Goal: Task Accomplishment & Management: Manage account settings

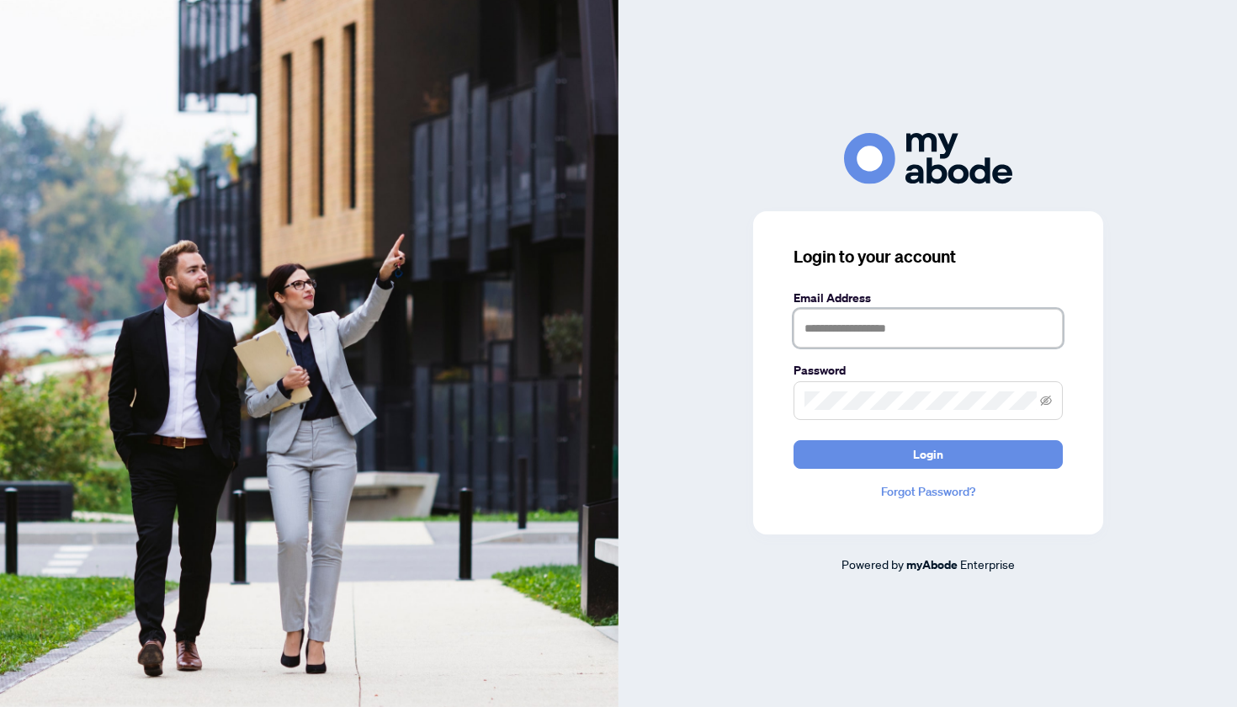
type input "**********"
click at [913, 456] on span "Login" at bounding box center [928, 454] width 30 height 27
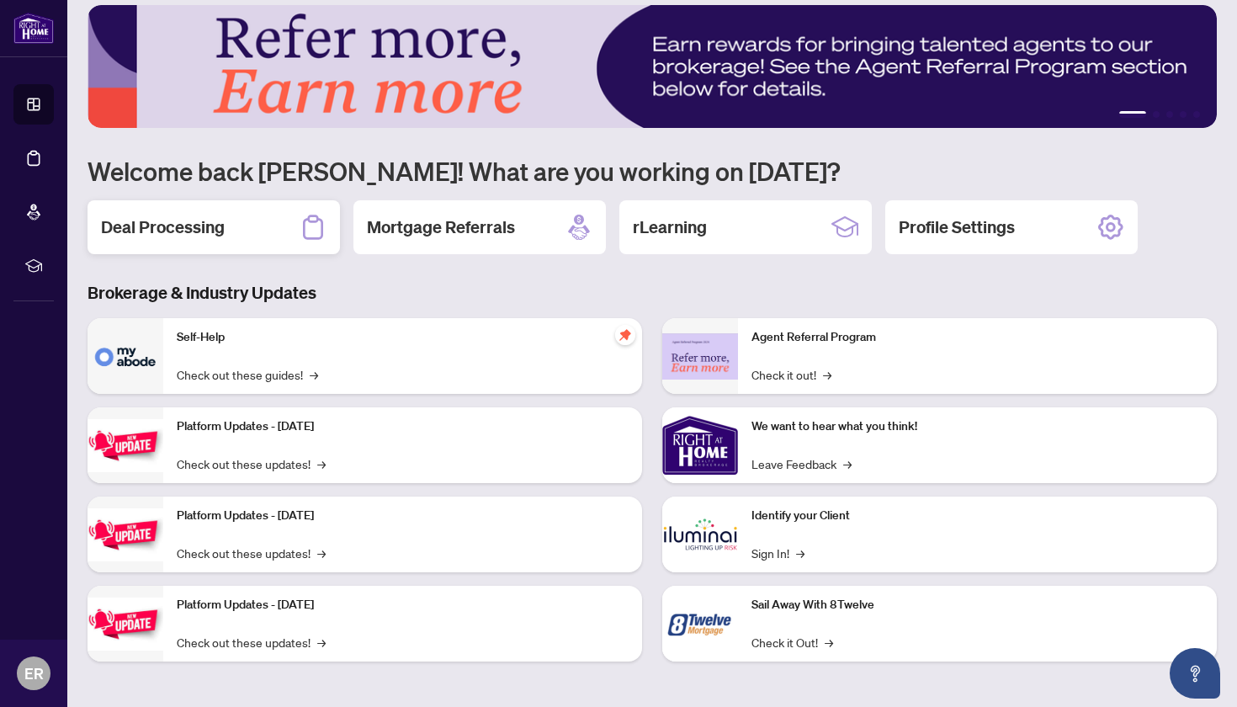
click at [203, 221] on h2 "Deal Processing" at bounding box center [163, 227] width 124 height 24
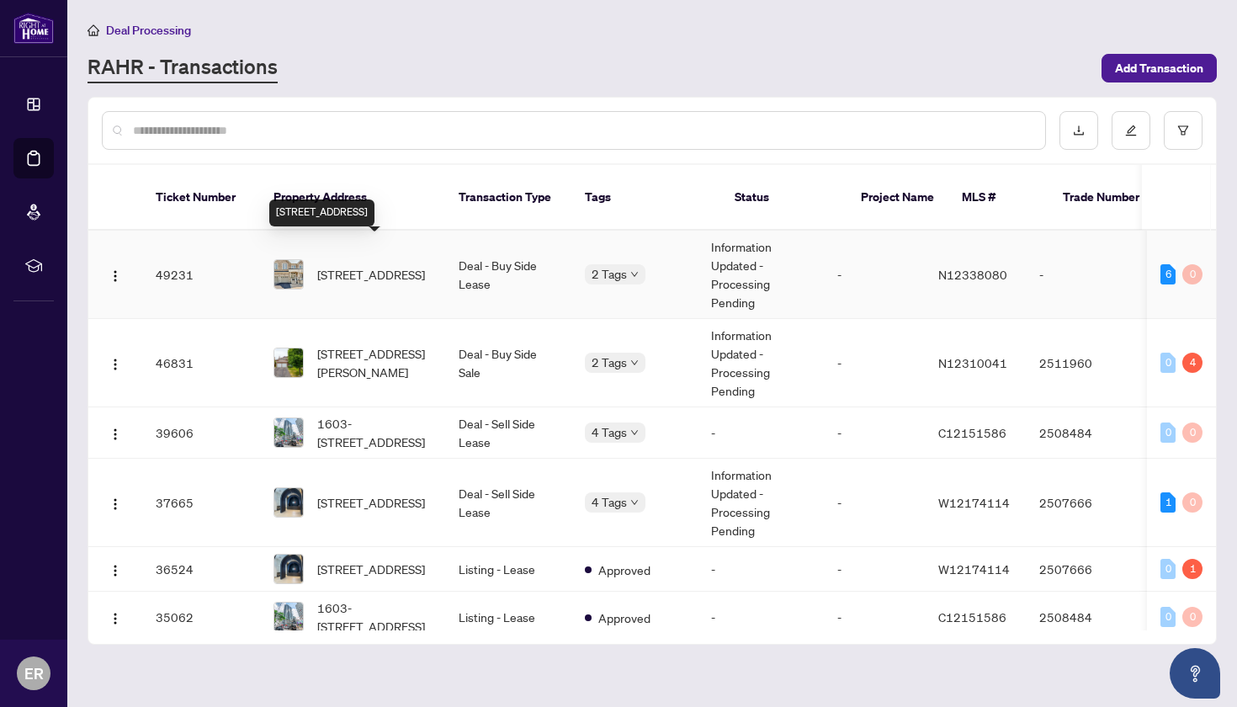
click at [365, 265] on span "31 Lindvest Cres, Vaughan, Ontario L6A 4N2, Canada" at bounding box center [371, 274] width 108 height 19
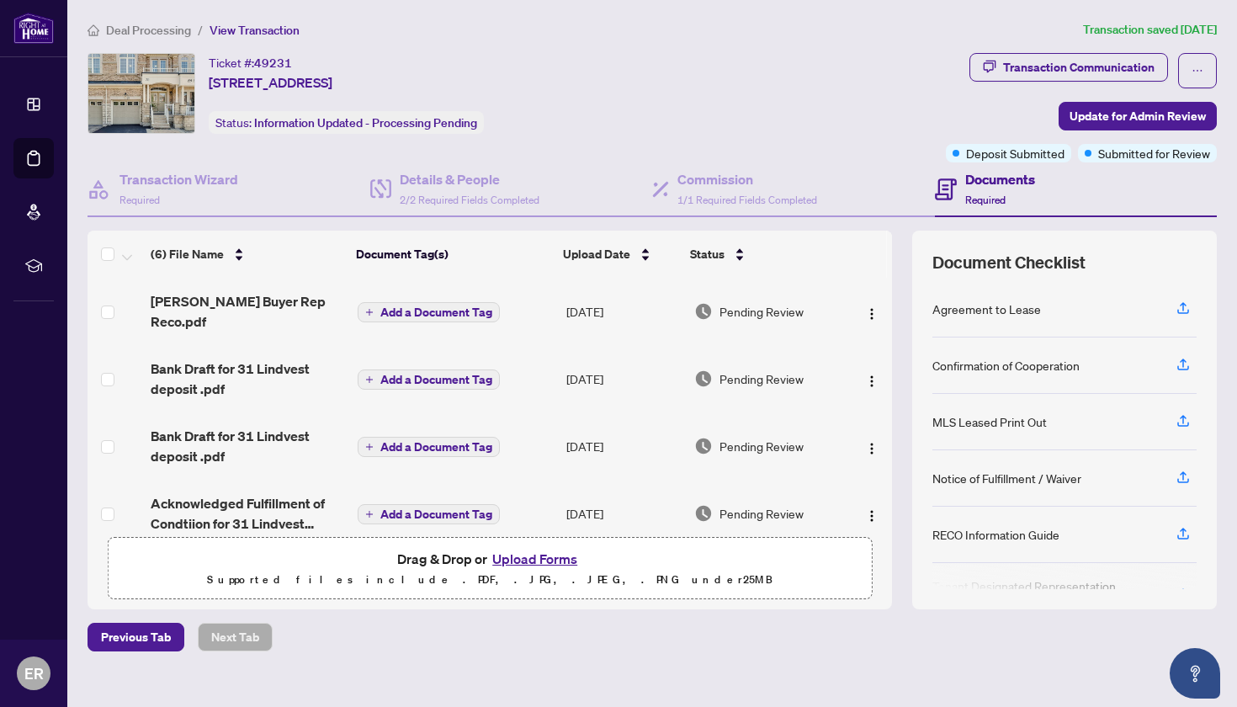
click at [995, 178] on h4 "Documents" at bounding box center [1000, 179] width 70 height 20
click at [980, 182] on h4 "Documents" at bounding box center [1000, 179] width 70 height 20
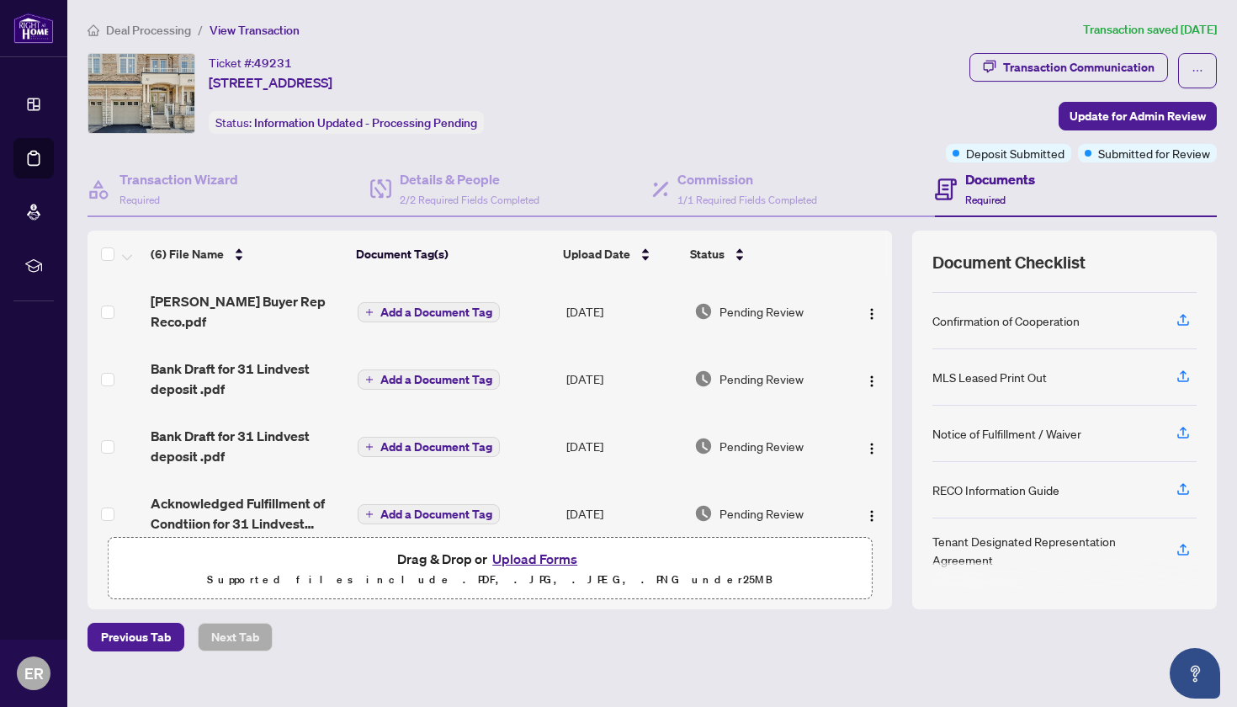
scroll to position [45, 0]
click at [554, 557] on button "Upload Forms" at bounding box center [534, 559] width 95 height 22
click at [1069, 66] on div "Transaction Communication" at bounding box center [1078, 67] width 151 height 27
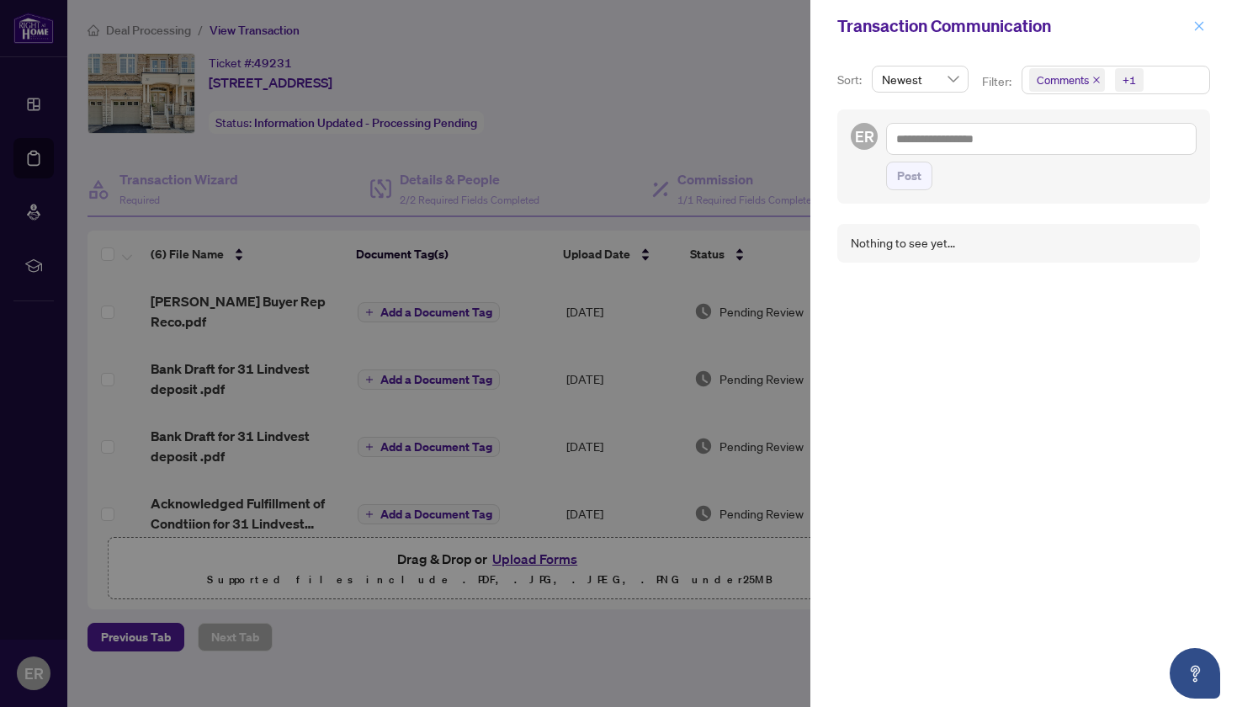
click at [1201, 26] on icon "close" at bounding box center [1199, 26] width 12 height 12
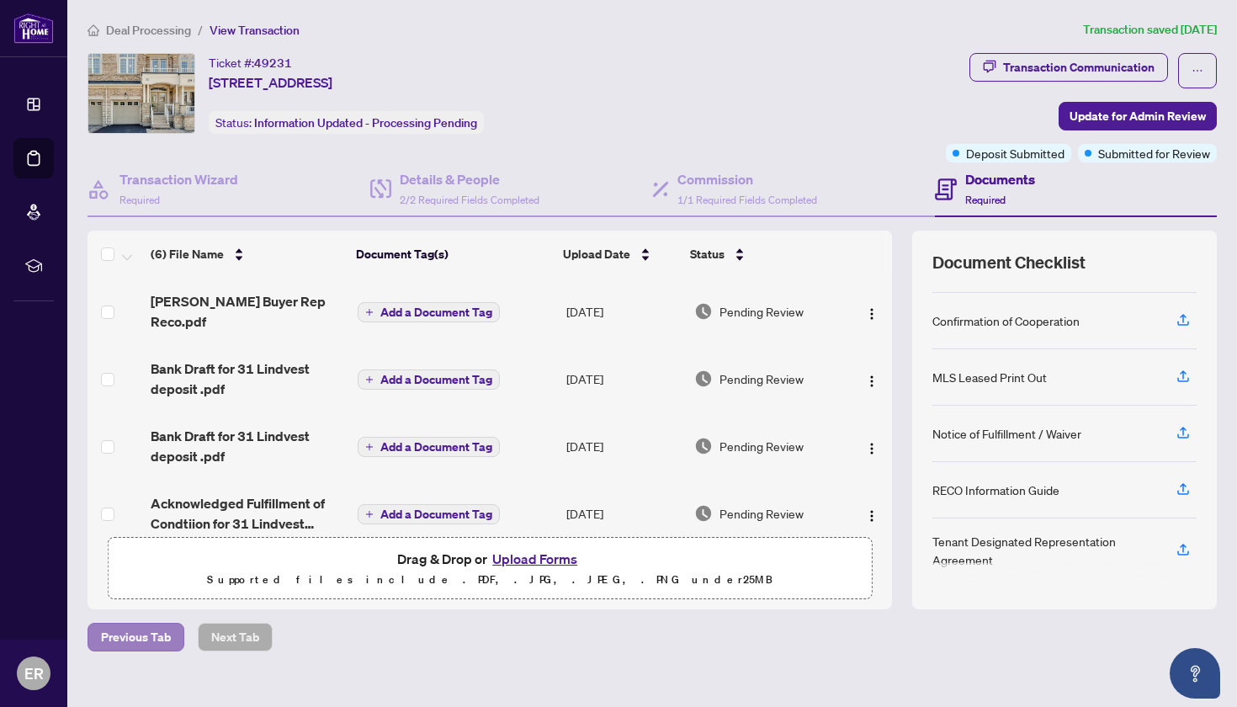
click at [136, 638] on span "Previous Tab" at bounding box center [136, 637] width 70 height 27
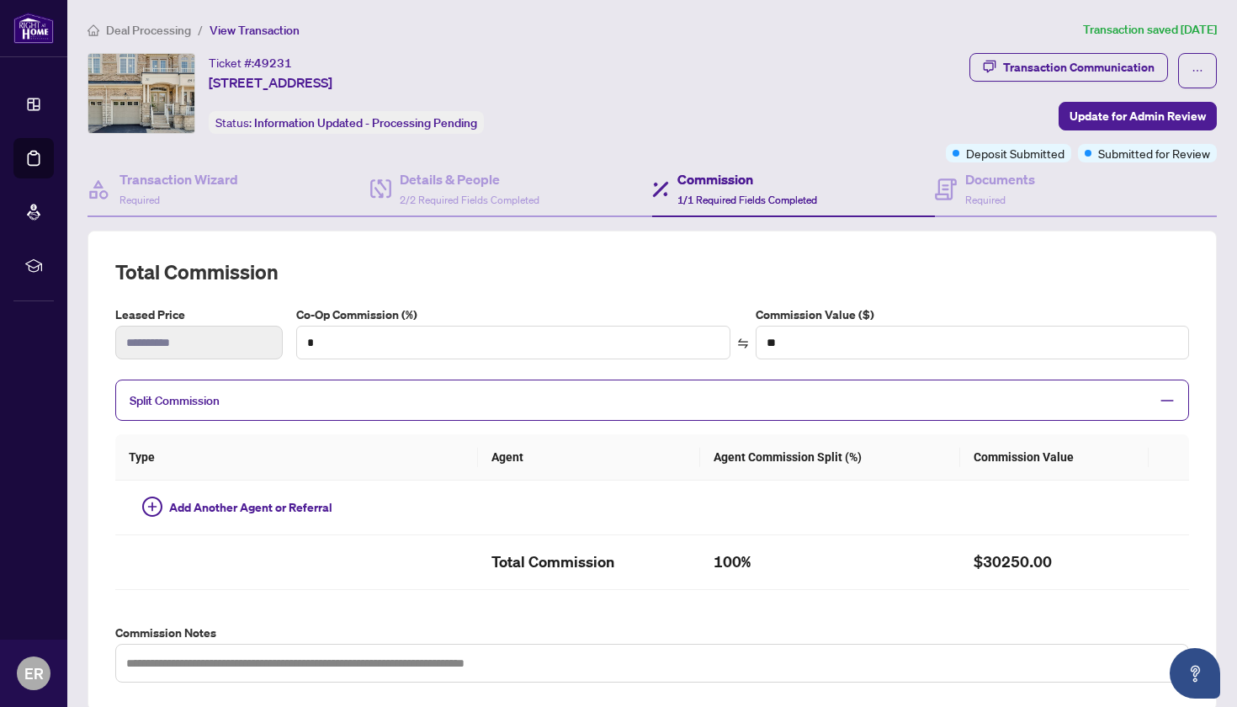
type textarea "**********"
type input "***"
type input "*******"
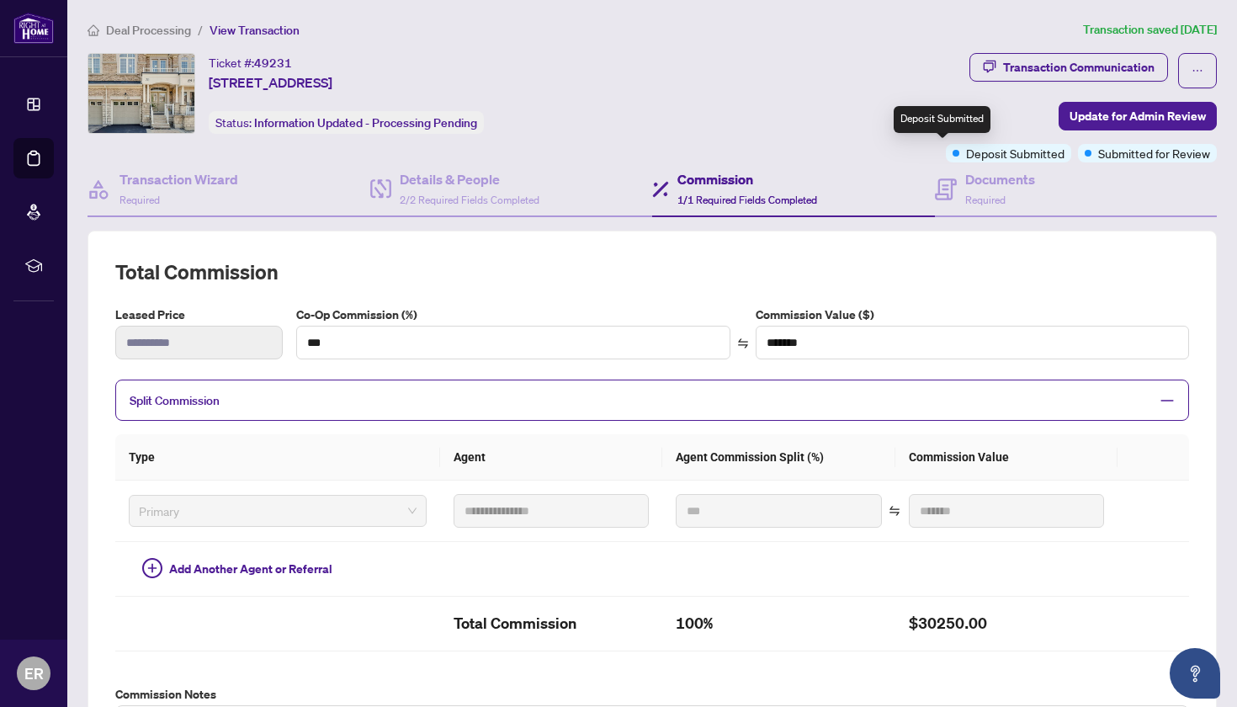
click at [966, 157] on span "Deposit Submitted" at bounding box center [1015, 153] width 98 height 19
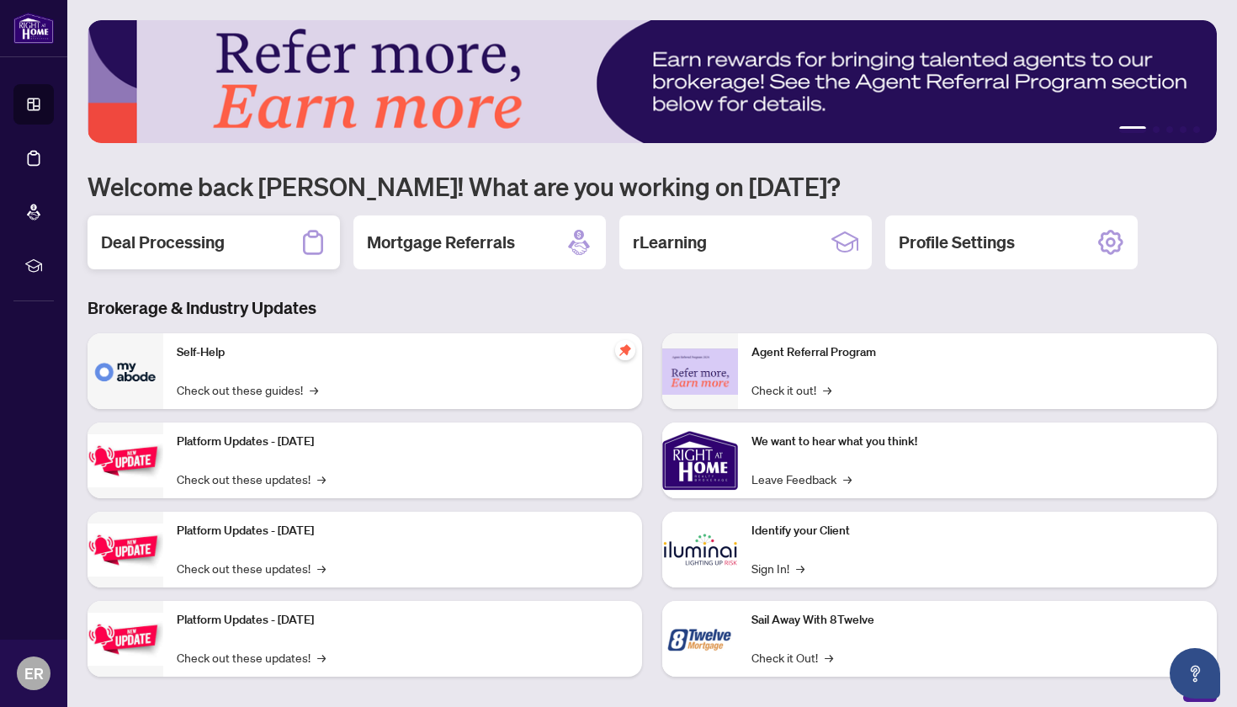
click at [186, 237] on h2 "Deal Processing" at bounding box center [163, 243] width 124 height 24
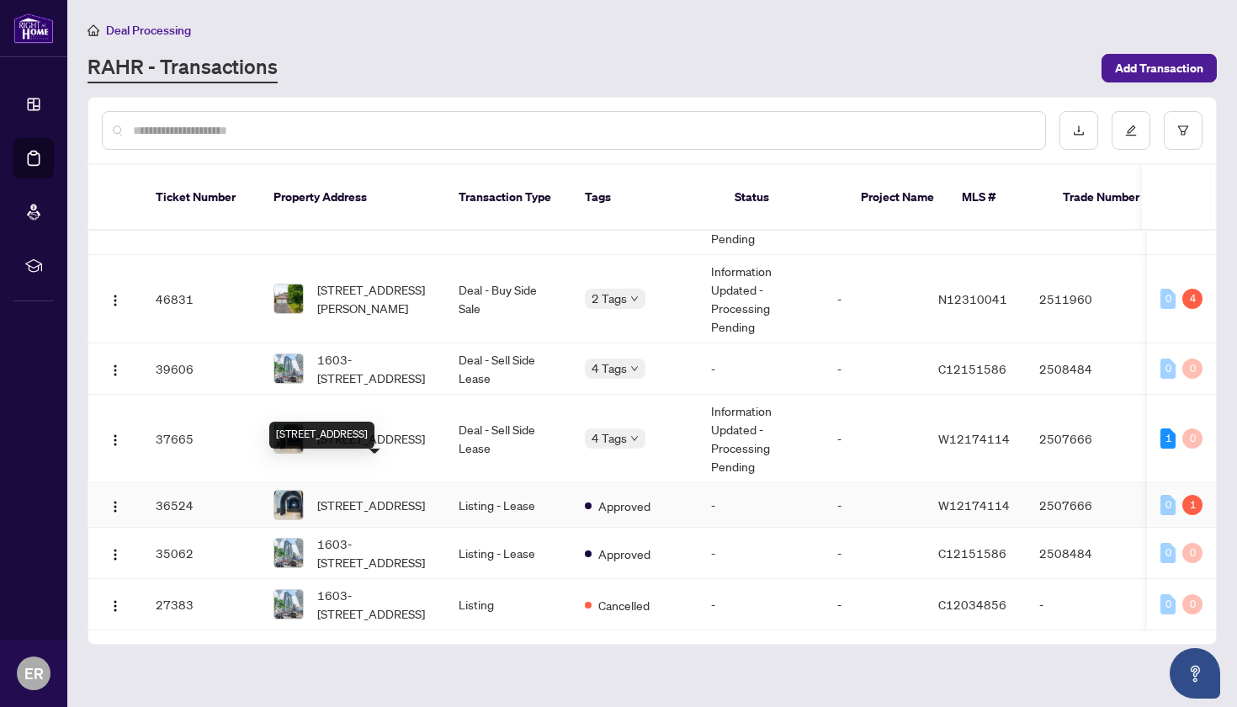
click at [385, 496] on span "[STREET_ADDRESS]" at bounding box center [371, 505] width 108 height 19
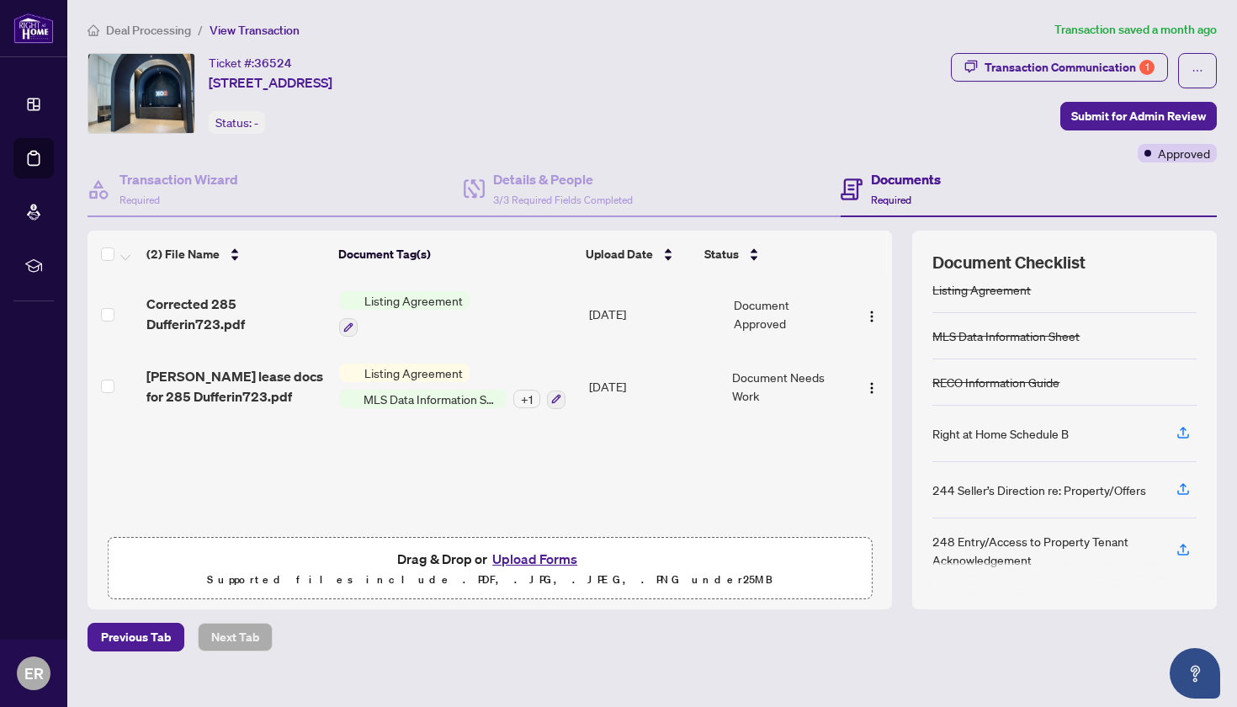
scroll to position [14, 0]
click at [141, 640] on span "Previous Tab" at bounding box center [136, 637] width 70 height 27
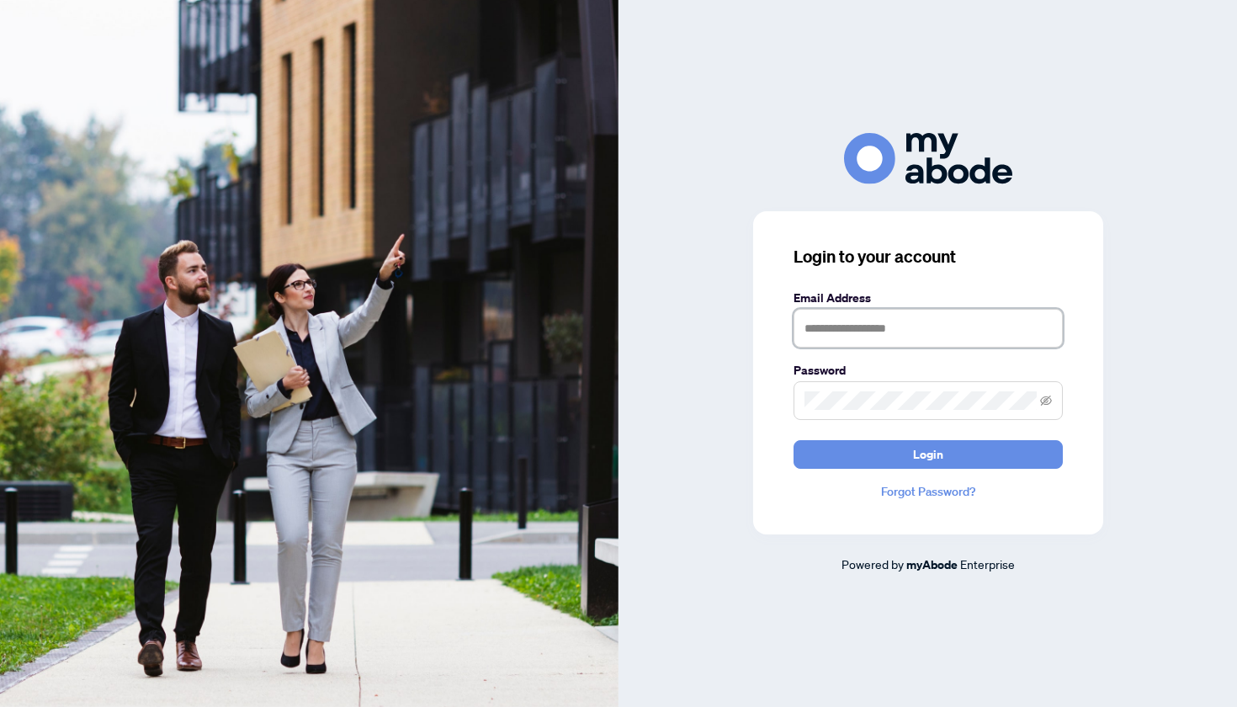
type input "**********"
click at [894, 458] on button "Login" at bounding box center [928, 454] width 269 height 29
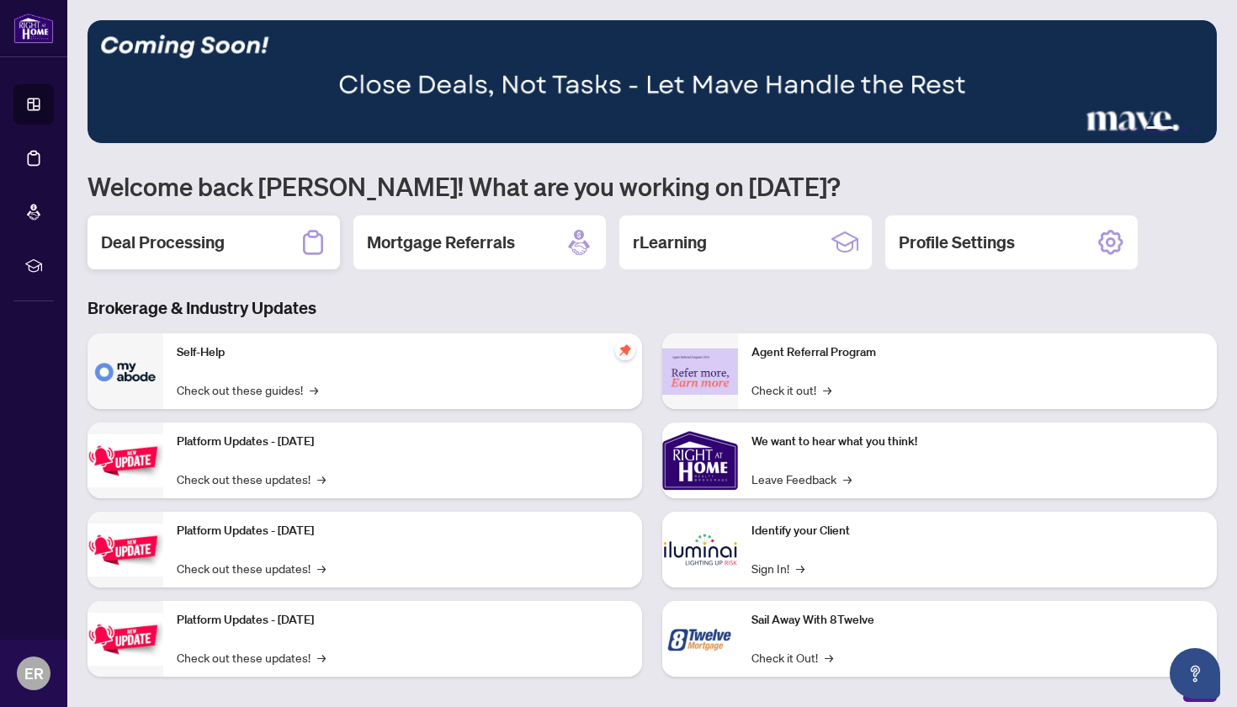
click at [167, 243] on h2 "Deal Processing" at bounding box center [163, 243] width 124 height 24
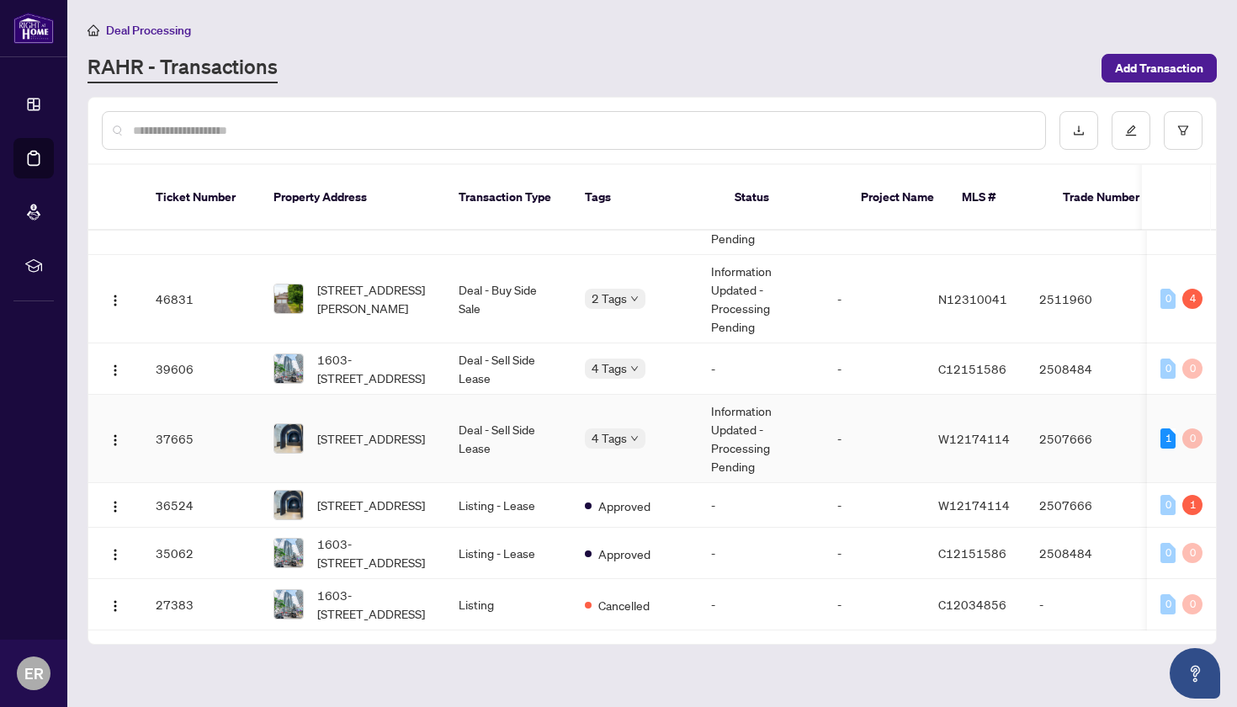
scroll to position [67, 0]
click at [385, 429] on span "[STREET_ADDRESS]" at bounding box center [371, 438] width 108 height 19
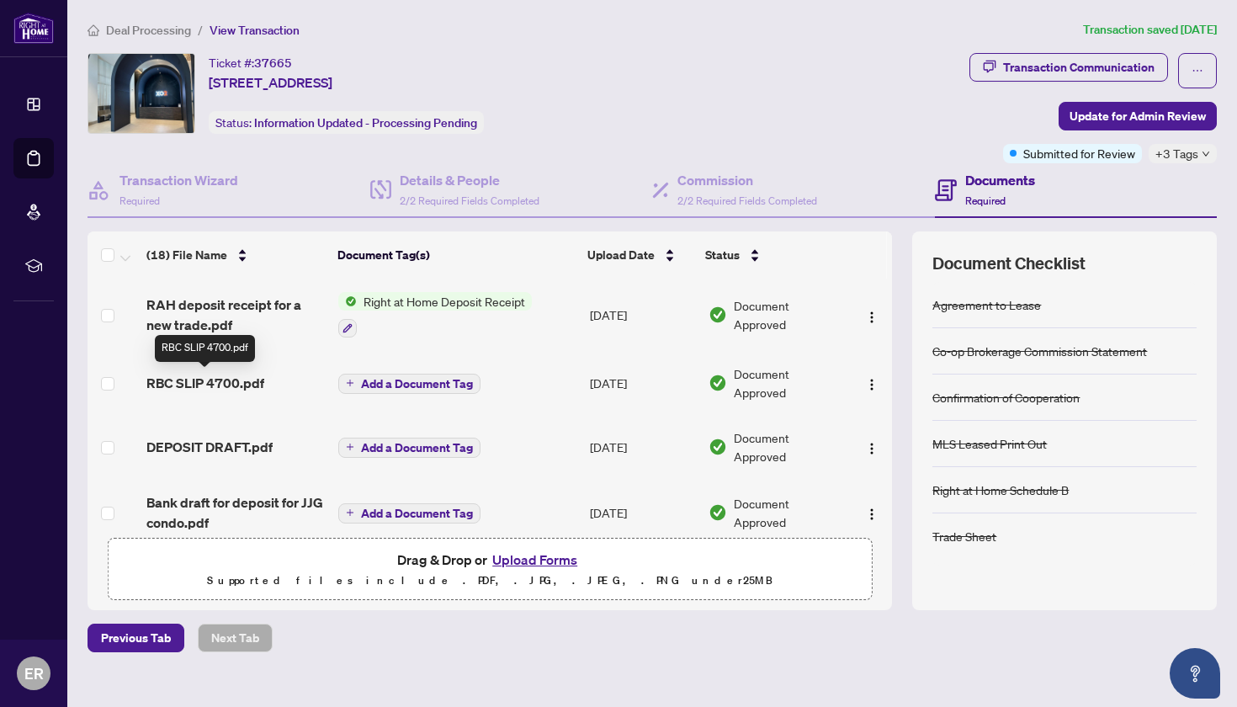
click at [233, 383] on span "RBC SLIP 4700.pdf" at bounding box center [205, 383] width 118 height 20
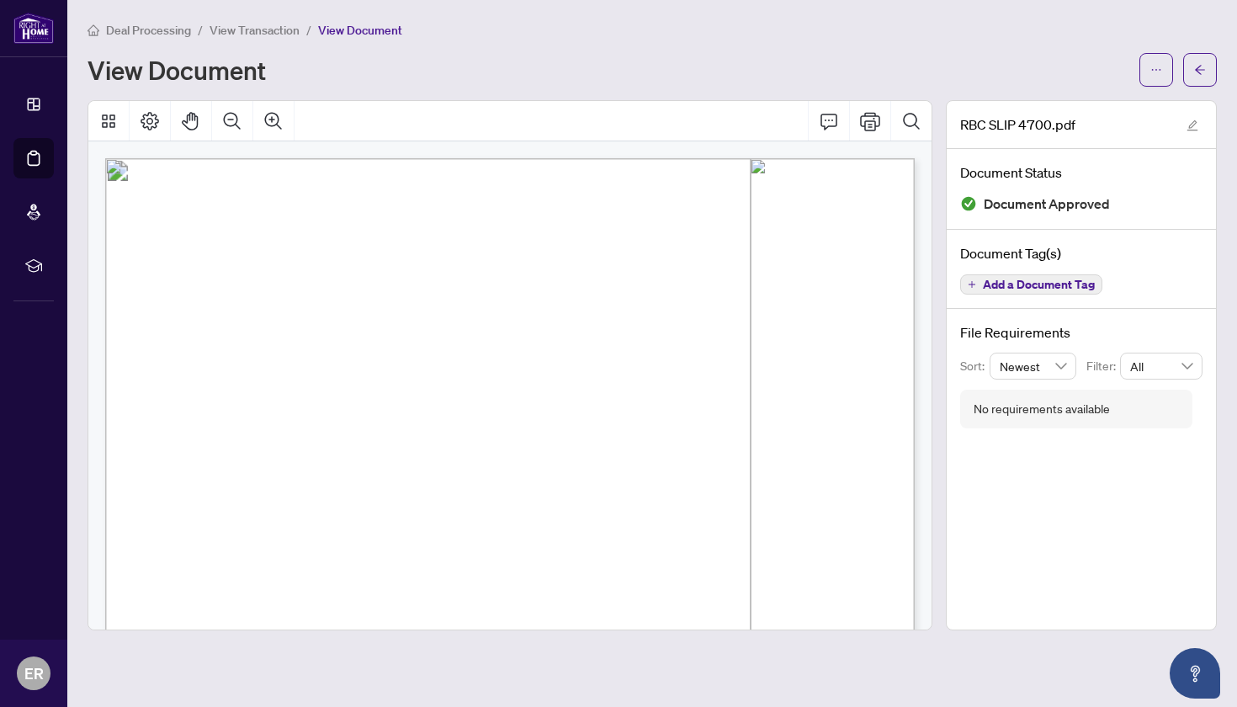
click at [264, 31] on span "View Transaction" at bounding box center [255, 30] width 90 height 15
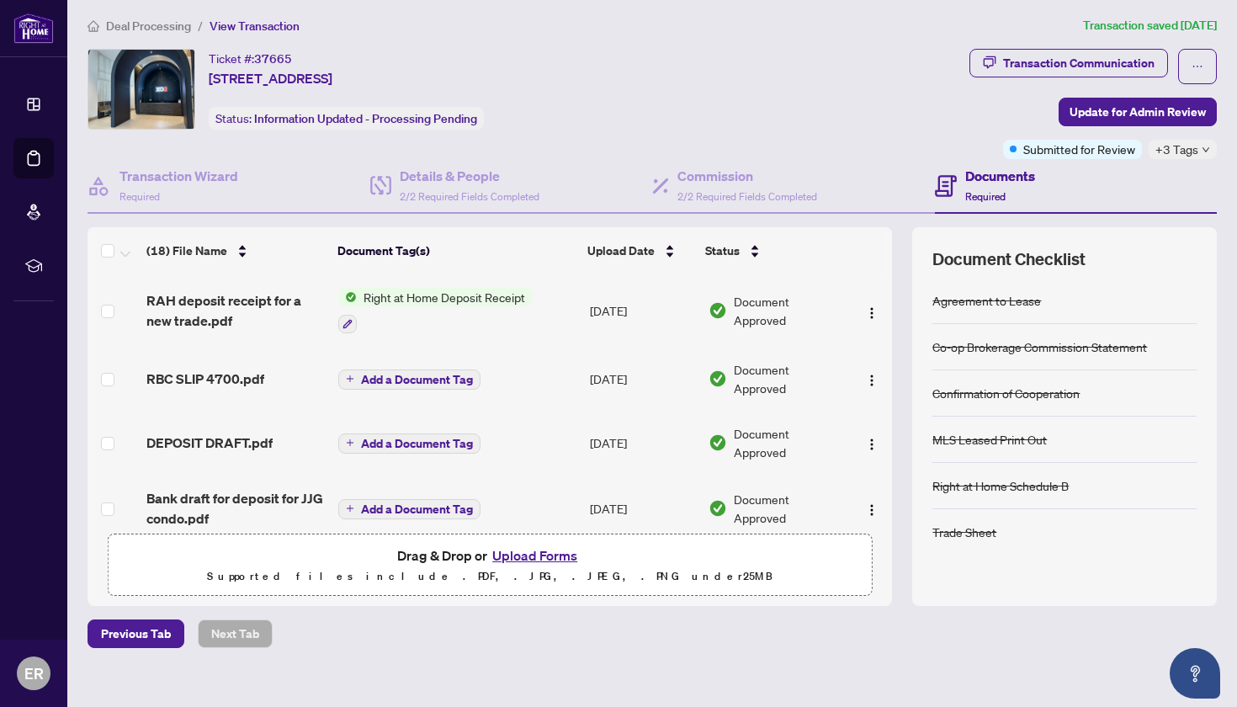
click at [1002, 178] on h4 "Documents" at bounding box center [1000, 176] width 70 height 20
click at [1023, 150] on span "Submitted for Review" at bounding box center [1079, 149] width 112 height 19
click at [1188, 150] on span "+3 Tags" at bounding box center [1177, 149] width 43 height 19
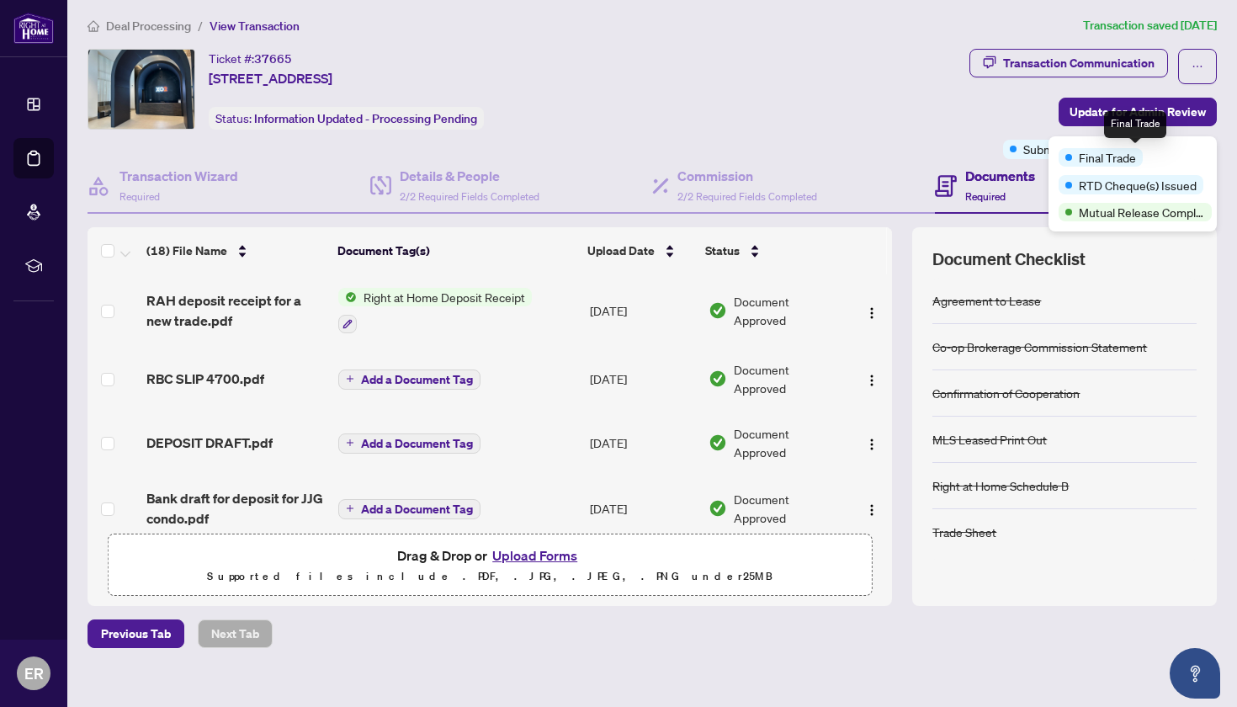
click at [1078, 158] on div "Final Trade" at bounding box center [1101, 157] width 84 height 19
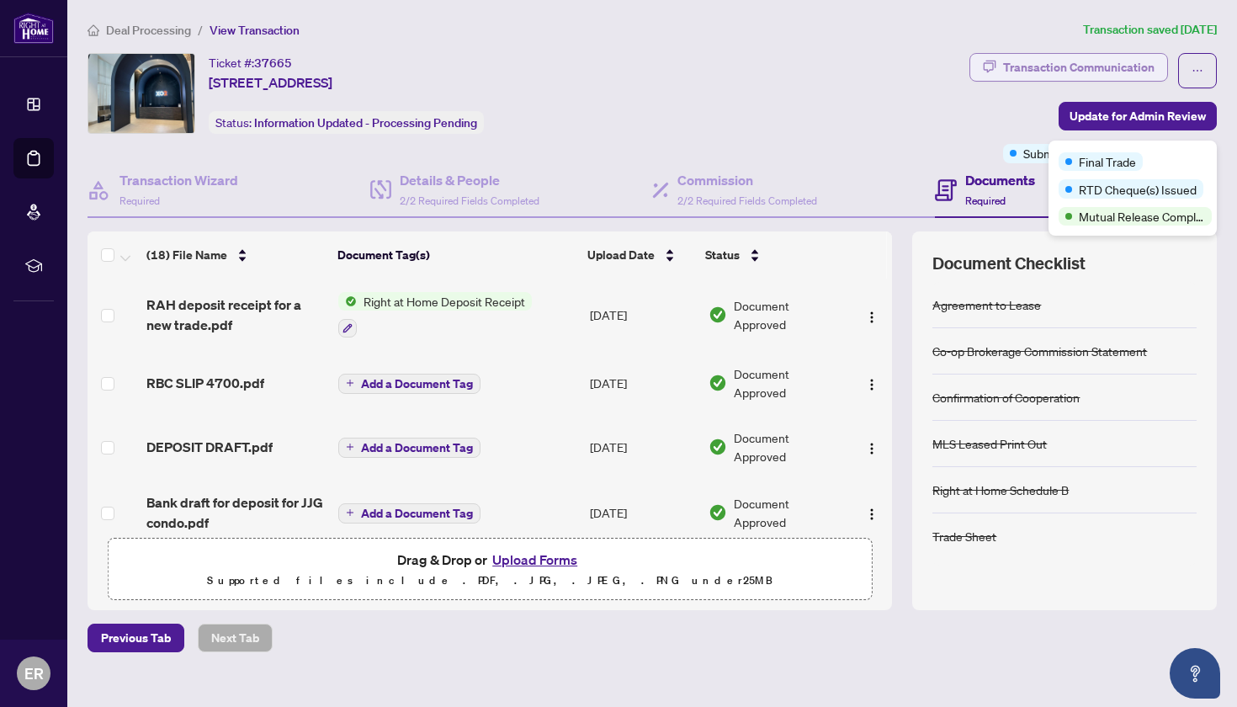
click at [1022, 68] on div "Transaction Communication" at bounding box center [1078, 67] width 151 height 27
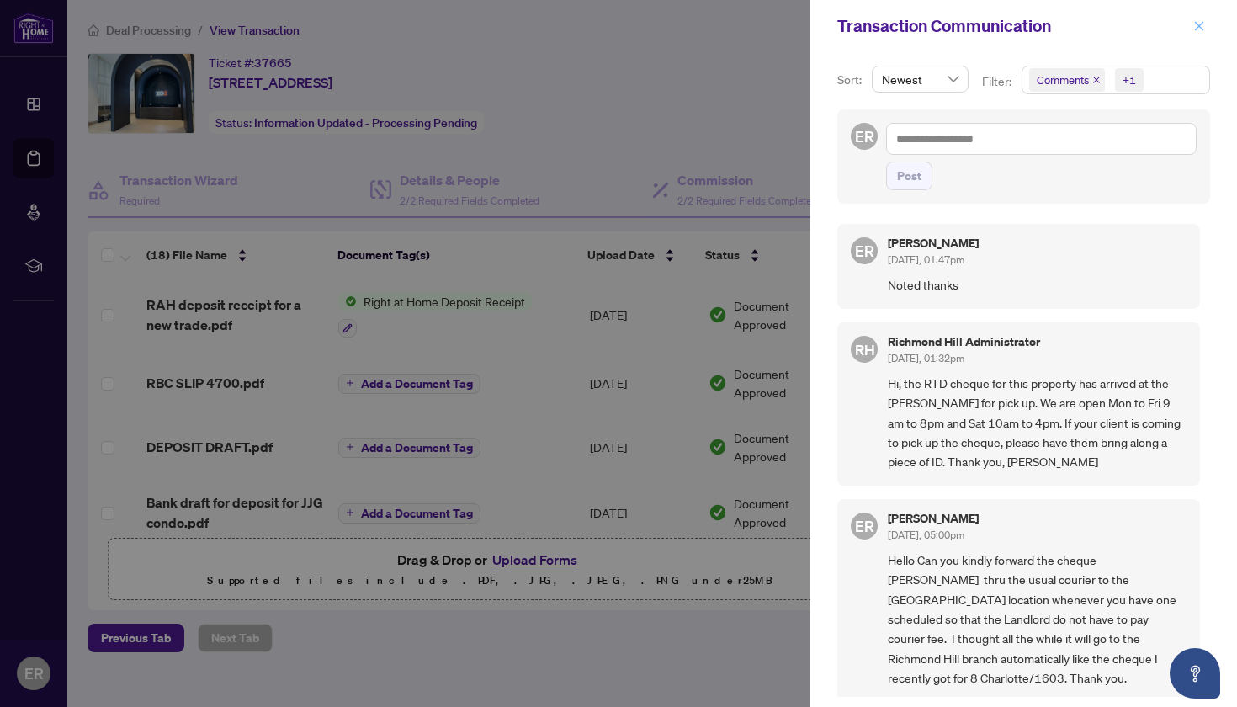
click at [1203, 26] on icon "close" at bounding box center [1199, 26] width 12 height 12
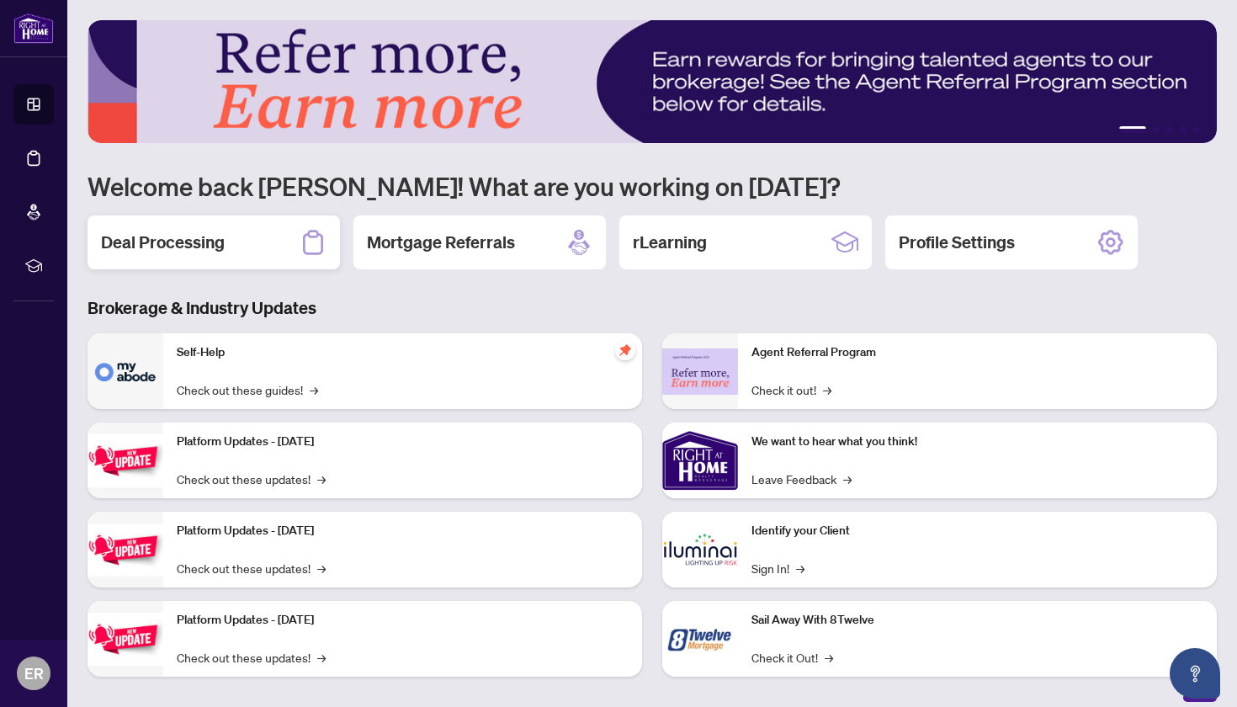
click at [191, 242] on h2 "Deal Processing" at bounding box center [163, 243] width 124 height 24
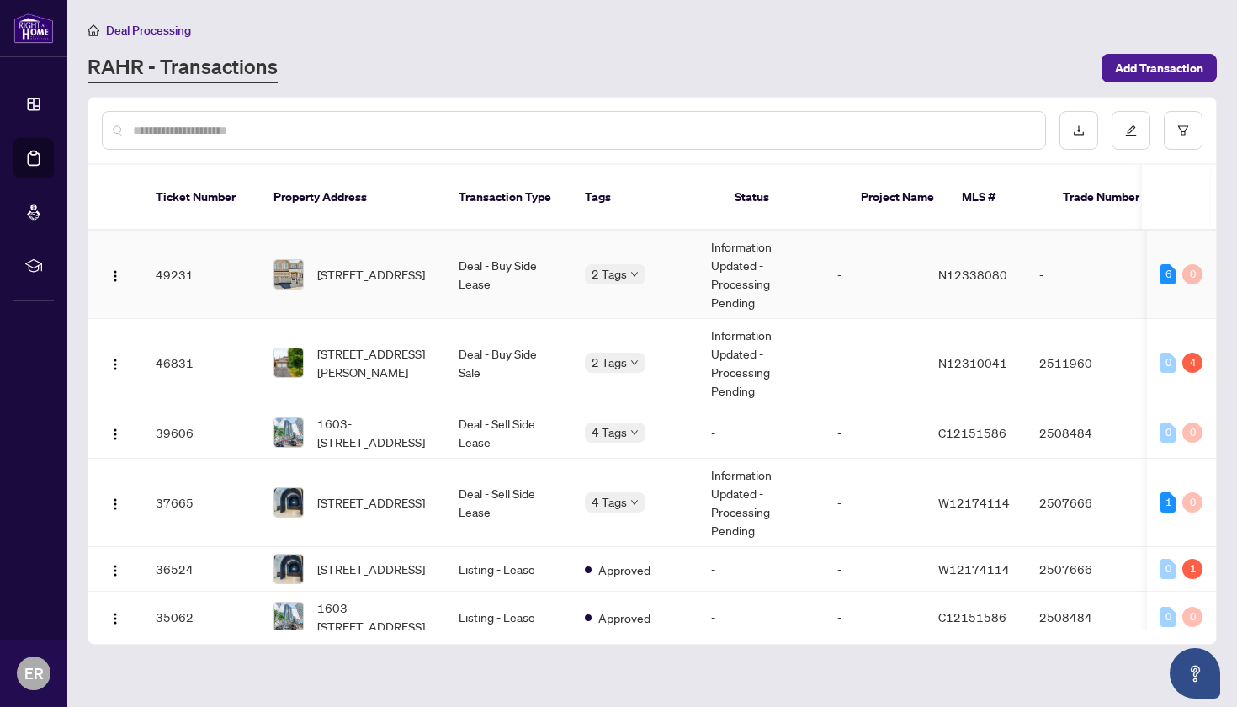
click at [767, 245] on td "Information Updated - Processing Pending" at bounding box center [761, 275] width 126 height 88
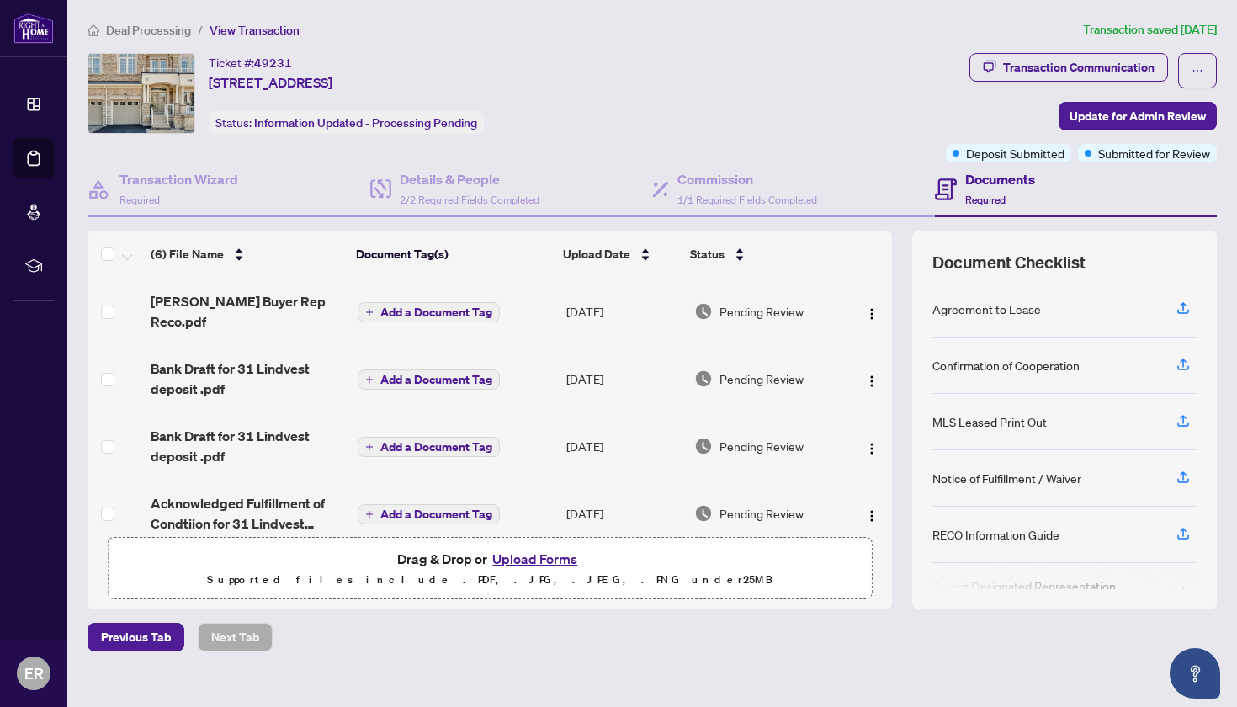
click at [990, 179] on h4 "Documents" at bounding box center [1000, 179] width 70 height 20
click at [1083, 61] on div "Transaction Communication" at bounding box center [1078, 67] width 151 height 27
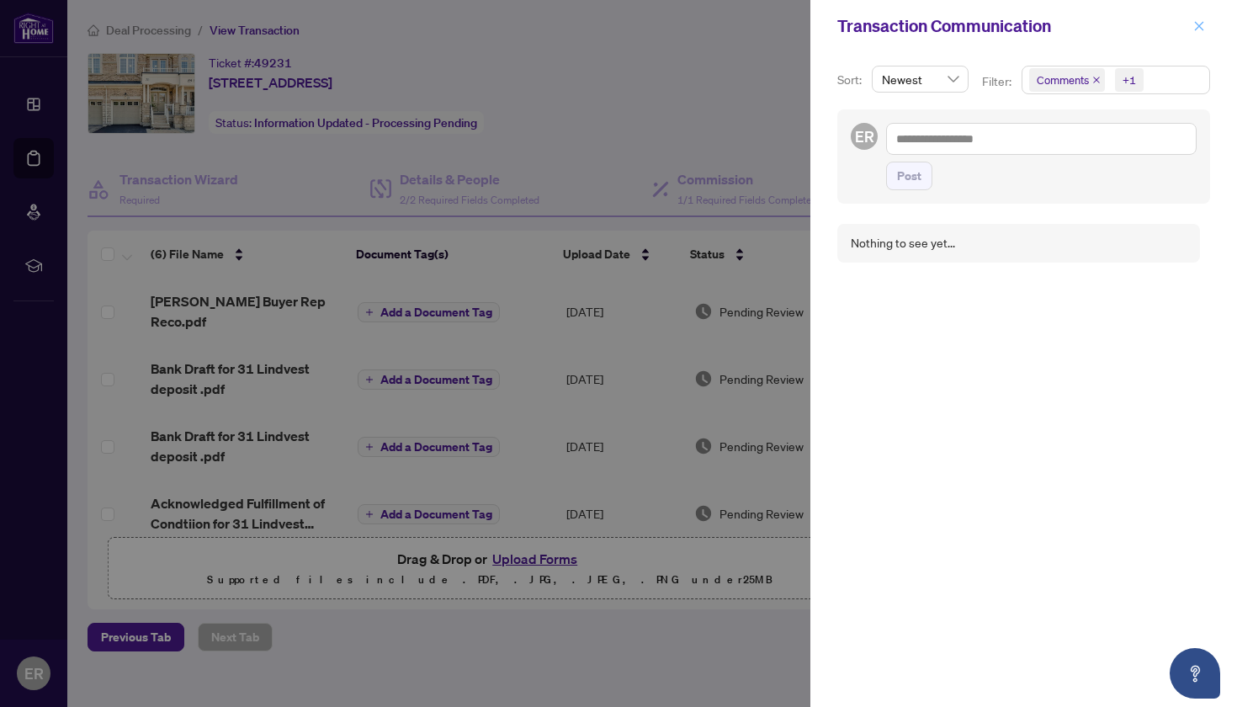
click at [1197, 24] on icon "close" at bounding box center [1199, 25] width 9 height 9
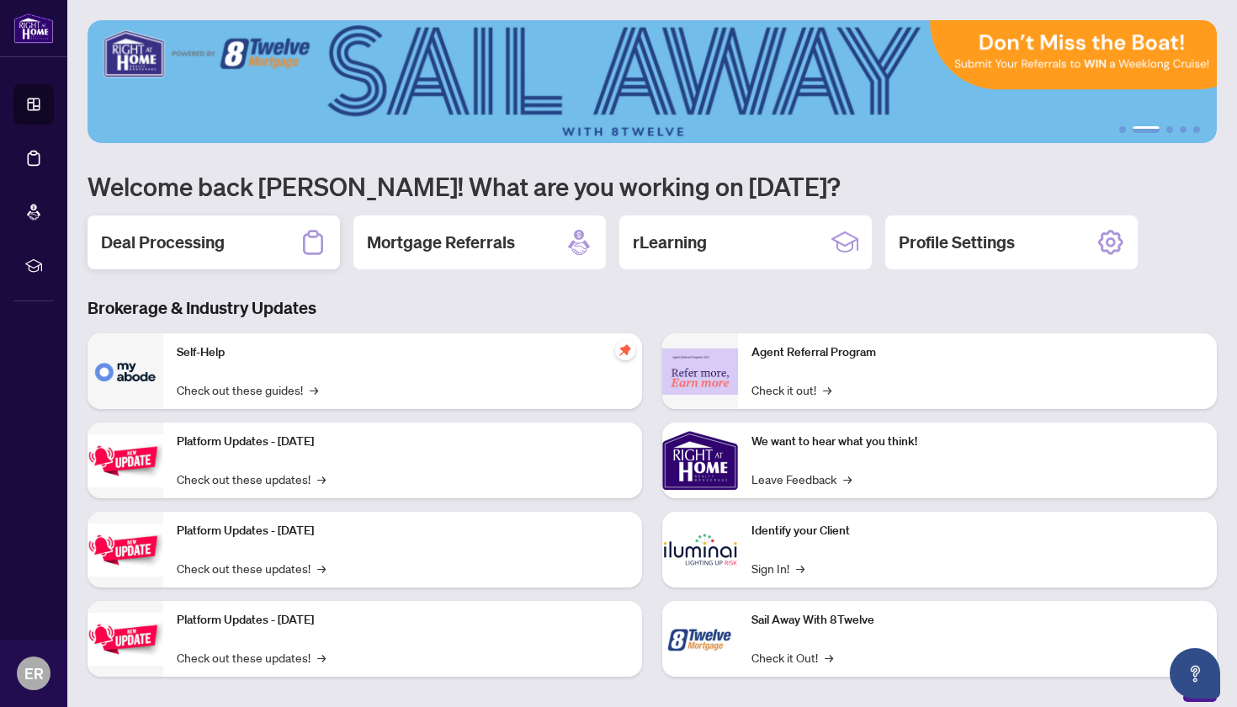
click at [189, 243] on h2 "Deal Processing" at bounding box center [163, 243] width 124 height 24
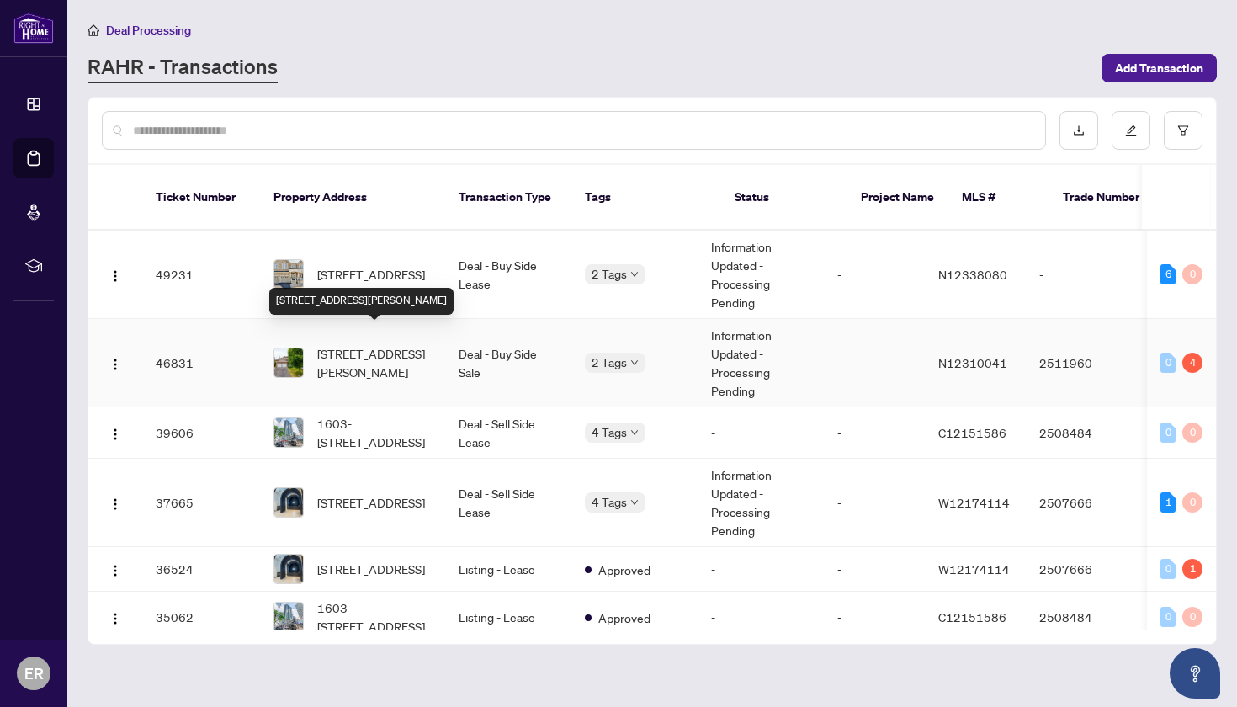
click at [364, 348] on span "[STREET_ADDRESS][PERSON_NAME]" at bounding box center [374, 362] width 114 height 37
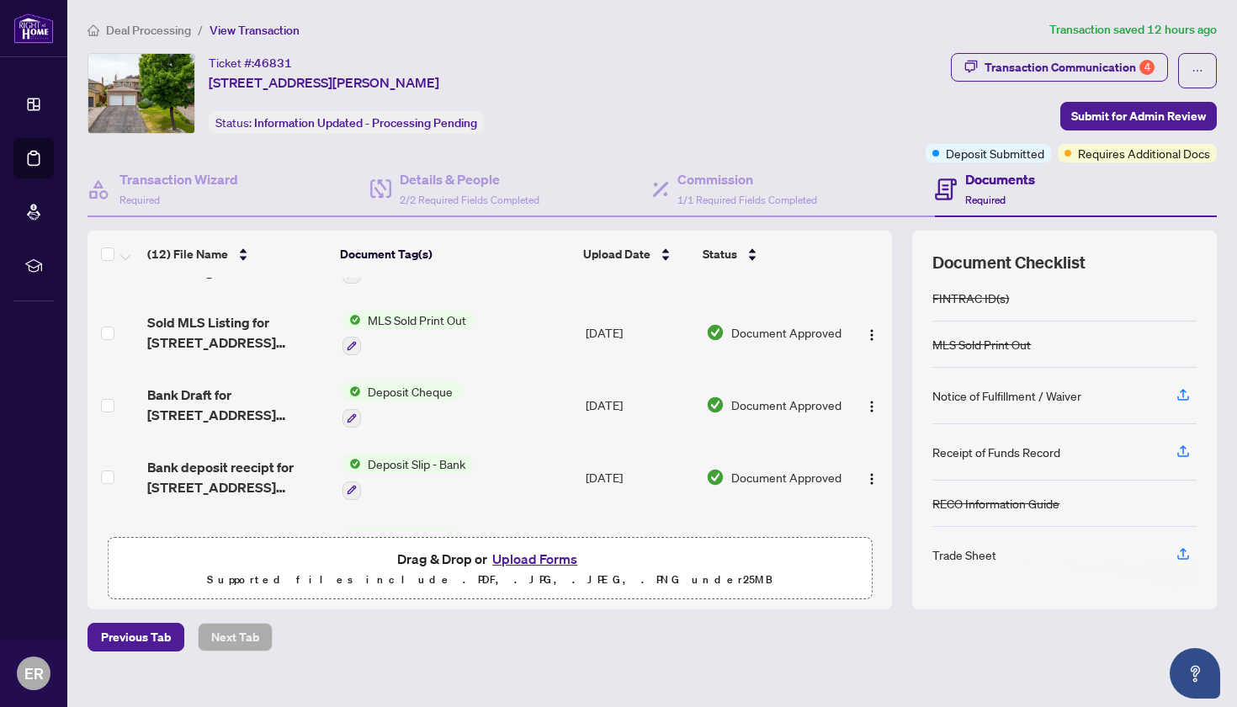
scroll to position [132, 0]
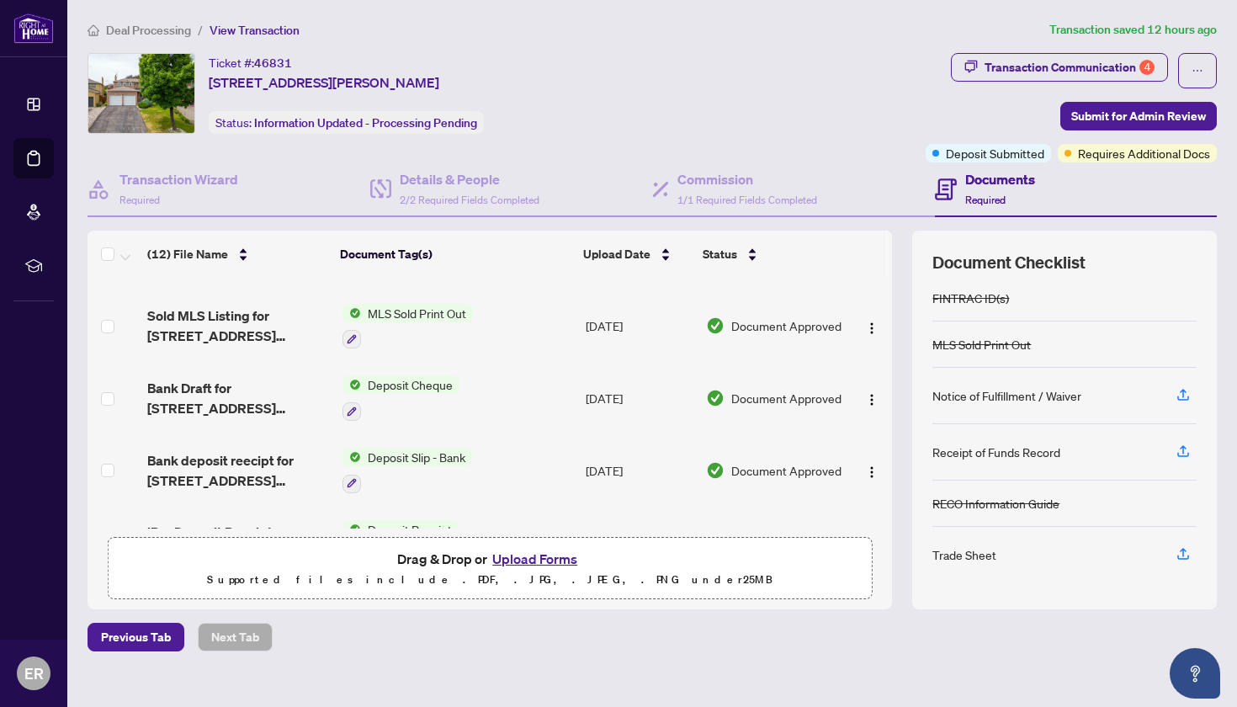
click at [546, 560] on button "Upload Forms" at bounding box center [534, 559] width 95 height 22
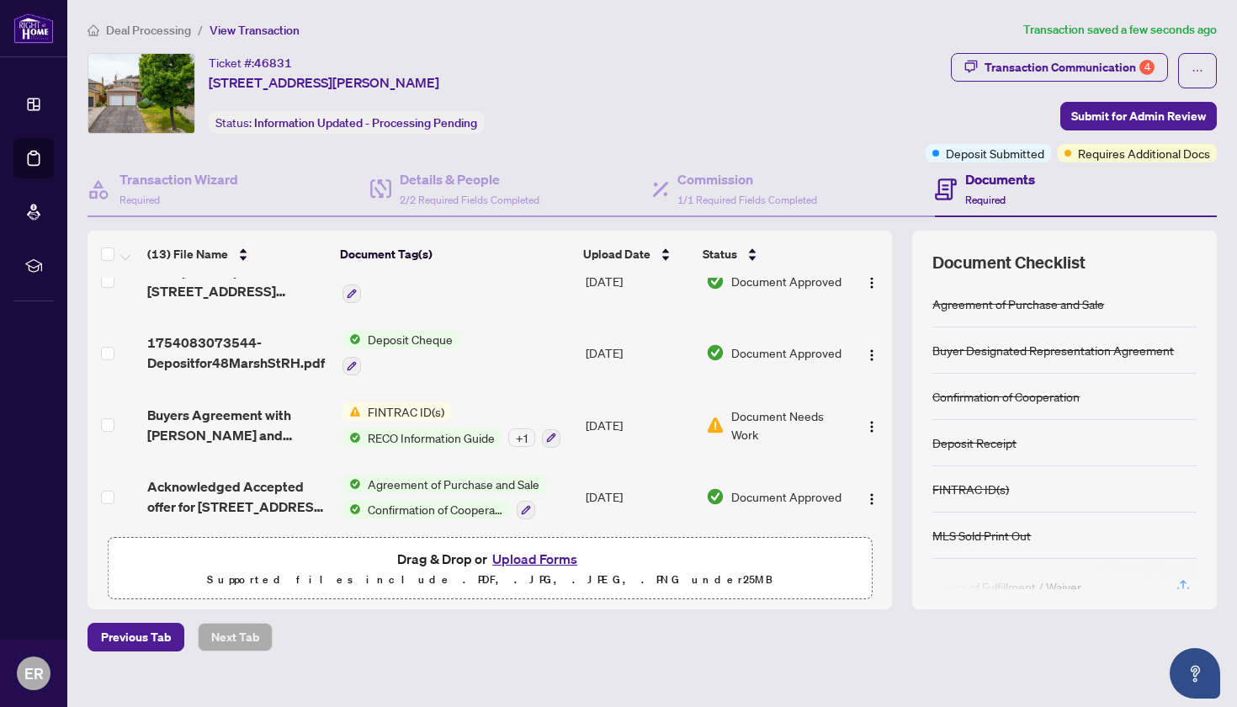
scroll to position [0, 0]
click at [1078, 156] on span "Requires Additional Docs" at bounding box center [1144, 153] width 132 height 19
click at [1065, 155] on span at bounding box center [1068, 153] width 7 height 7
click at [1110, 124] on div "Requires Additional Docs" at bounding box center [1128, 119] width 127 height 27
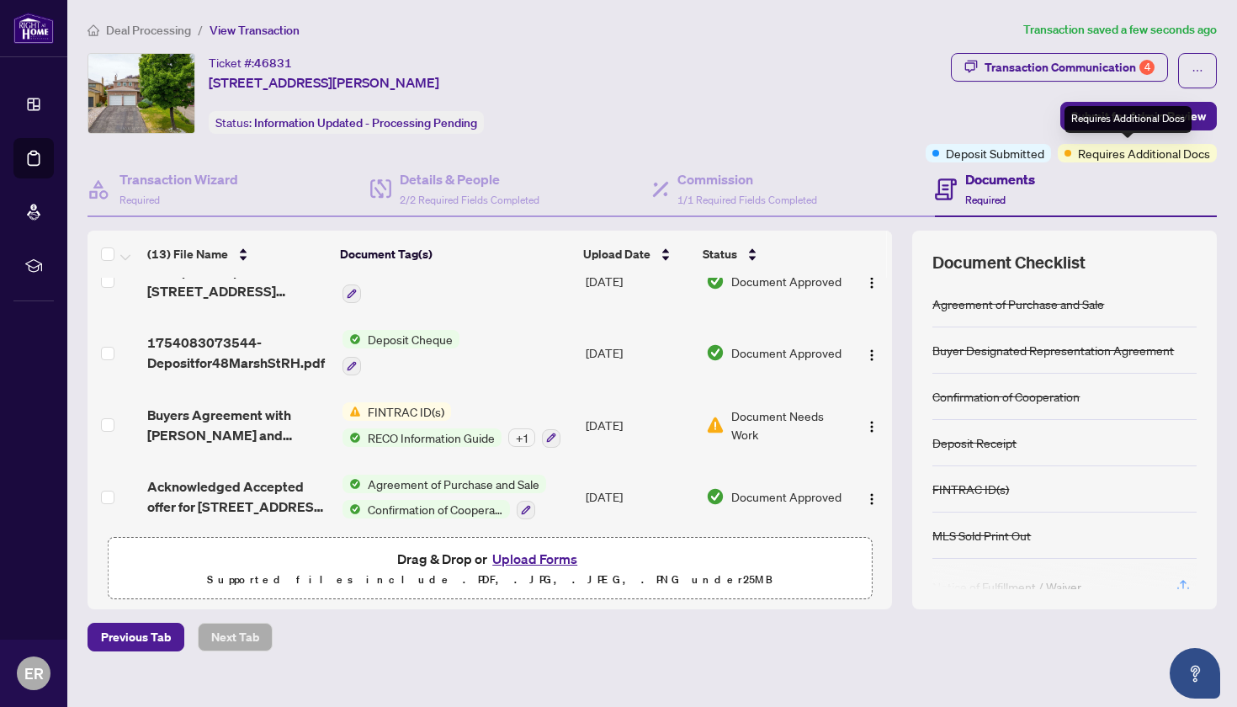
click at [1140, 118] on div "Requires Additional Docs" at bounding box center [1128, 119] width 127 height 27
click at [1058, 156] on div "Requires Additional Docs" at bounding box center [1137, 153] width 159 height 19
click at [1058, 151] on div "Requires Additional Docs" at bounding box center [1137, 153] width 159 height 19
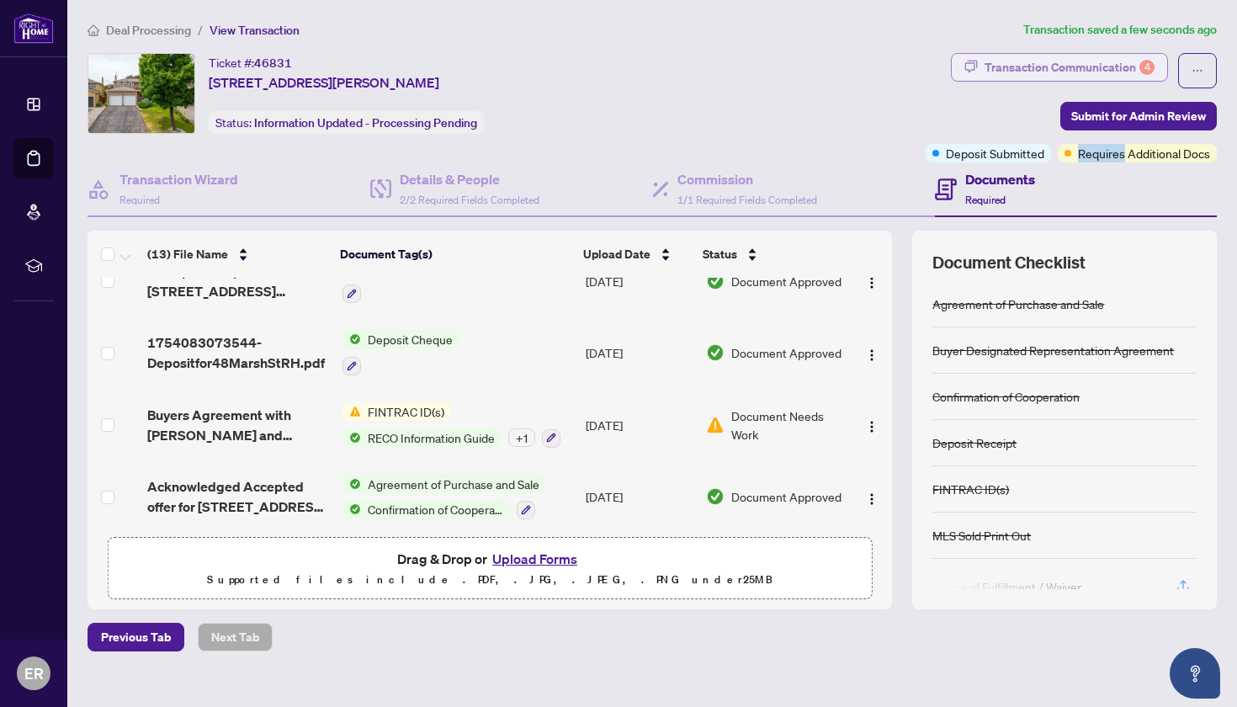
click at [1086, 68] on div "Transaction Communication 4" at bounding box center [1070, 67] width 170 height 27
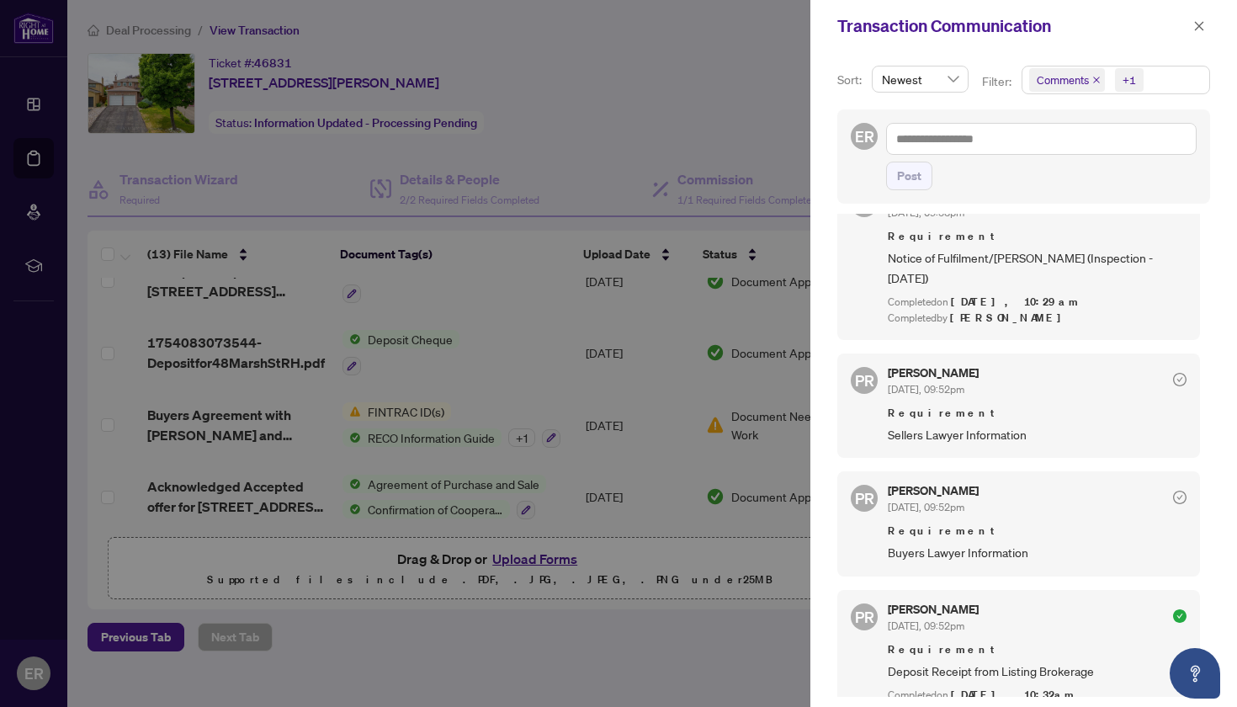
scroll to position [438, 0]
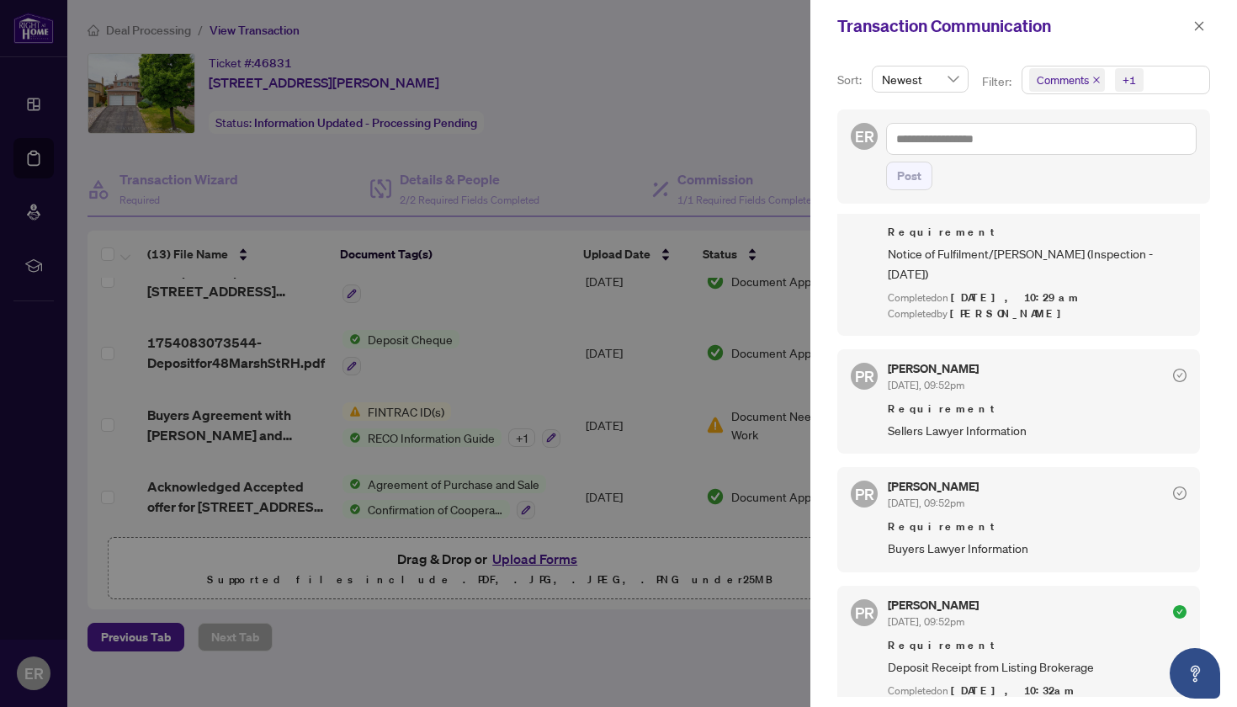
click at [923, 363] on h5 "Puvitha Ramachandran" at bounding box center [933, 369] width 91 height 12
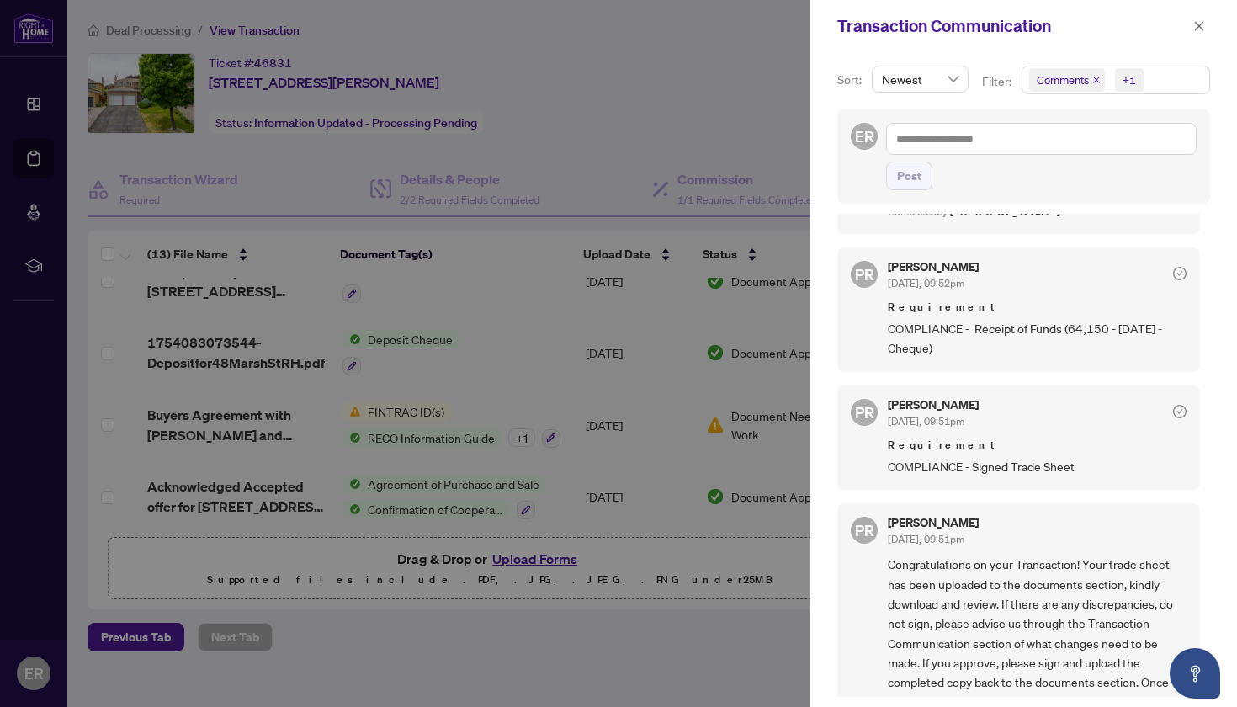
scroll to position [932, 0]
click at [1198, 22] on icon "close" at bounding box center [1199, 26] width 12 height 12
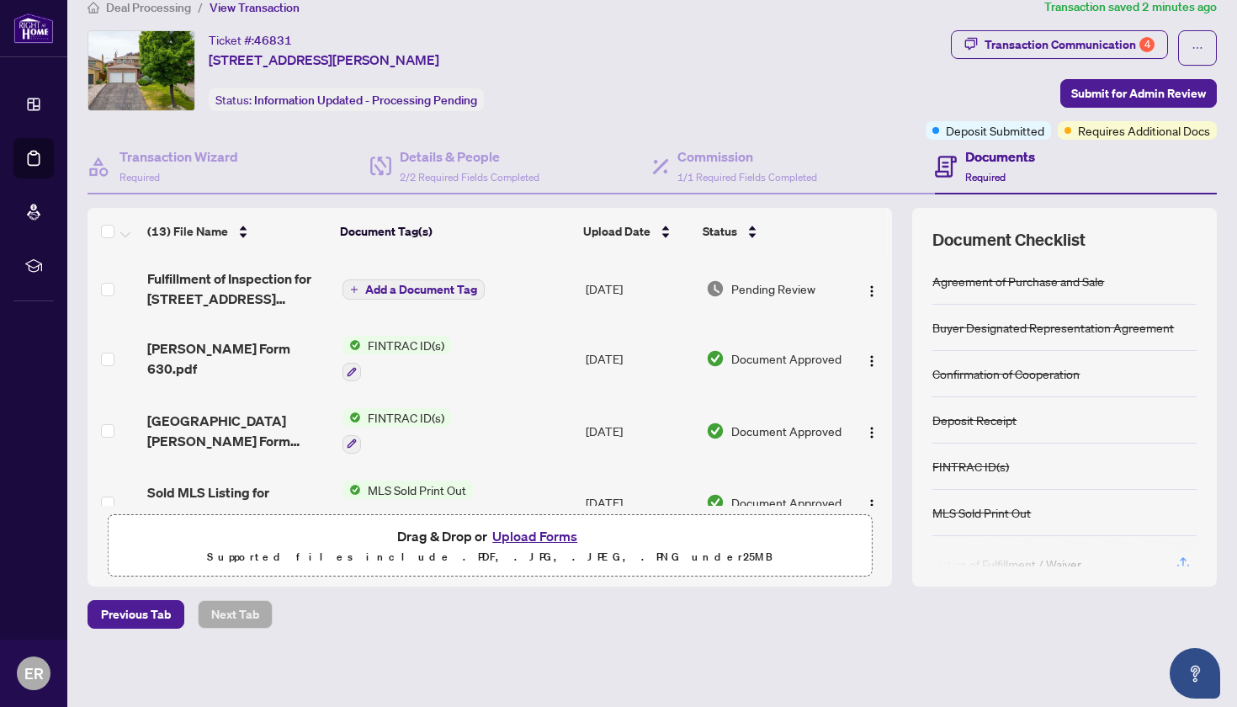
scroll to position [0, 0]
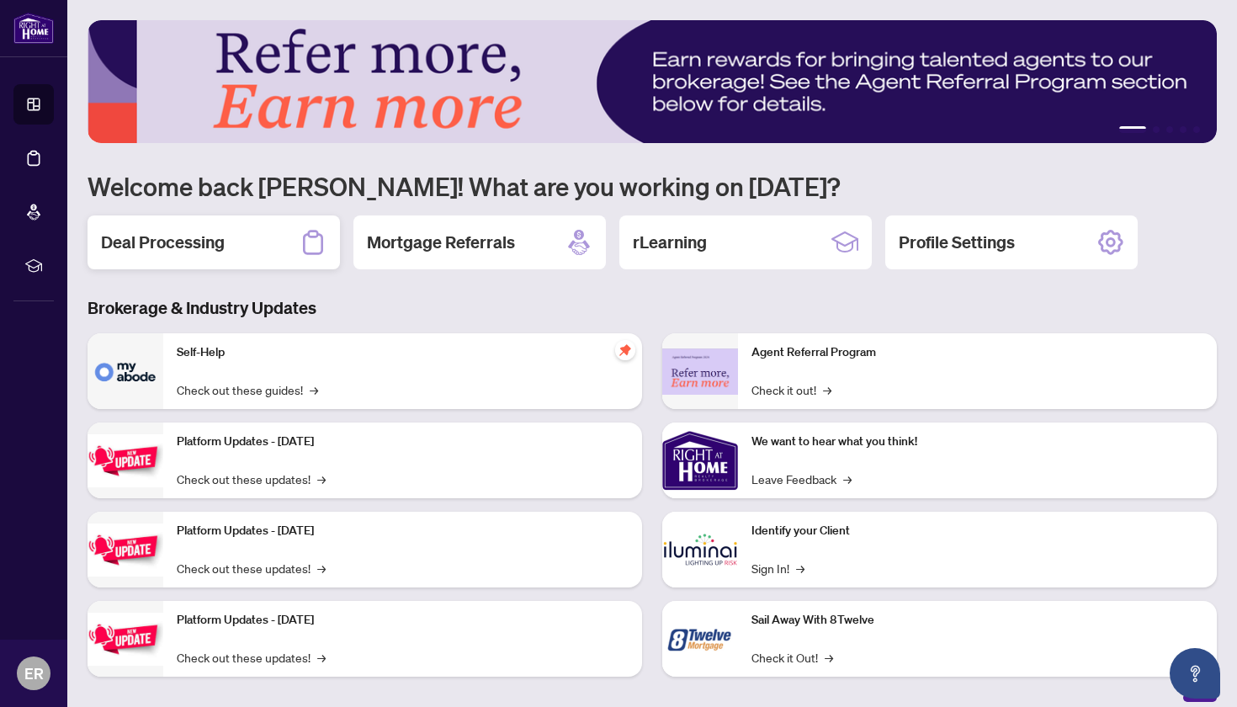
click at [188, 242] on h2 "Deal Processing" at bounding box center [163, 243] width 124 height 24
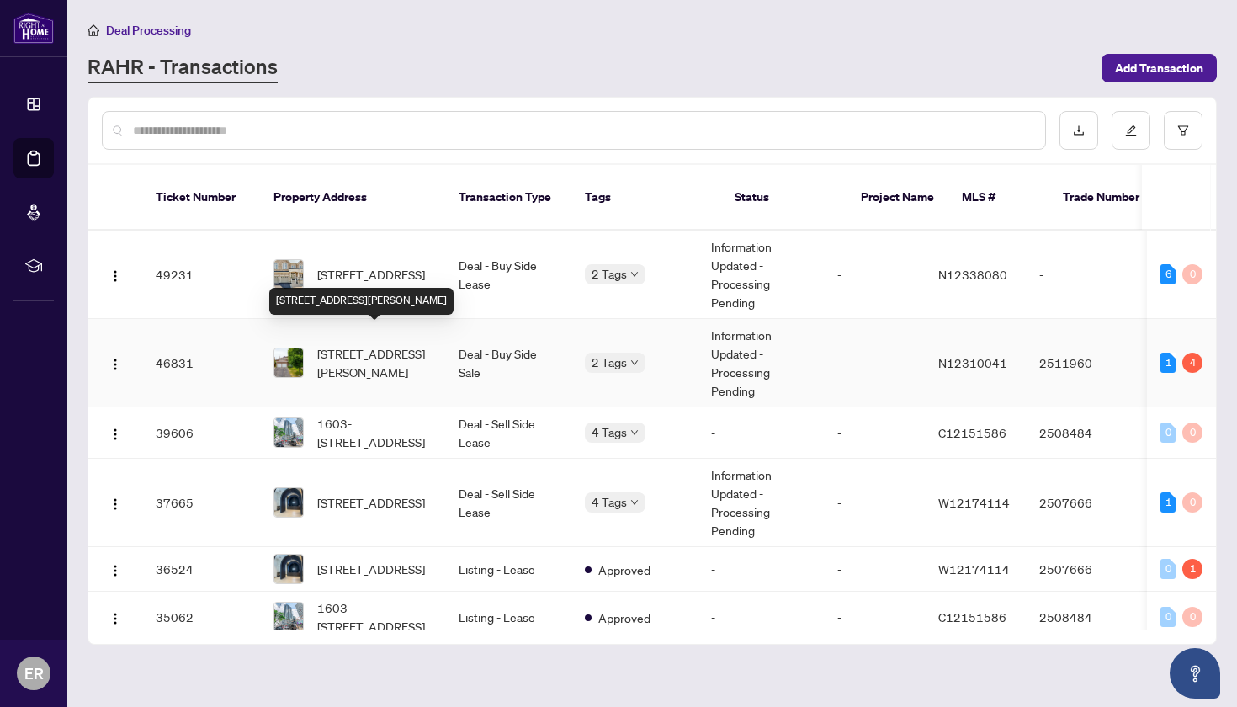
click at [345, 344] on span "[STREET_ADDRESS][PERSON_NAME]" at bounding box center [374, 362] width 114 height 37
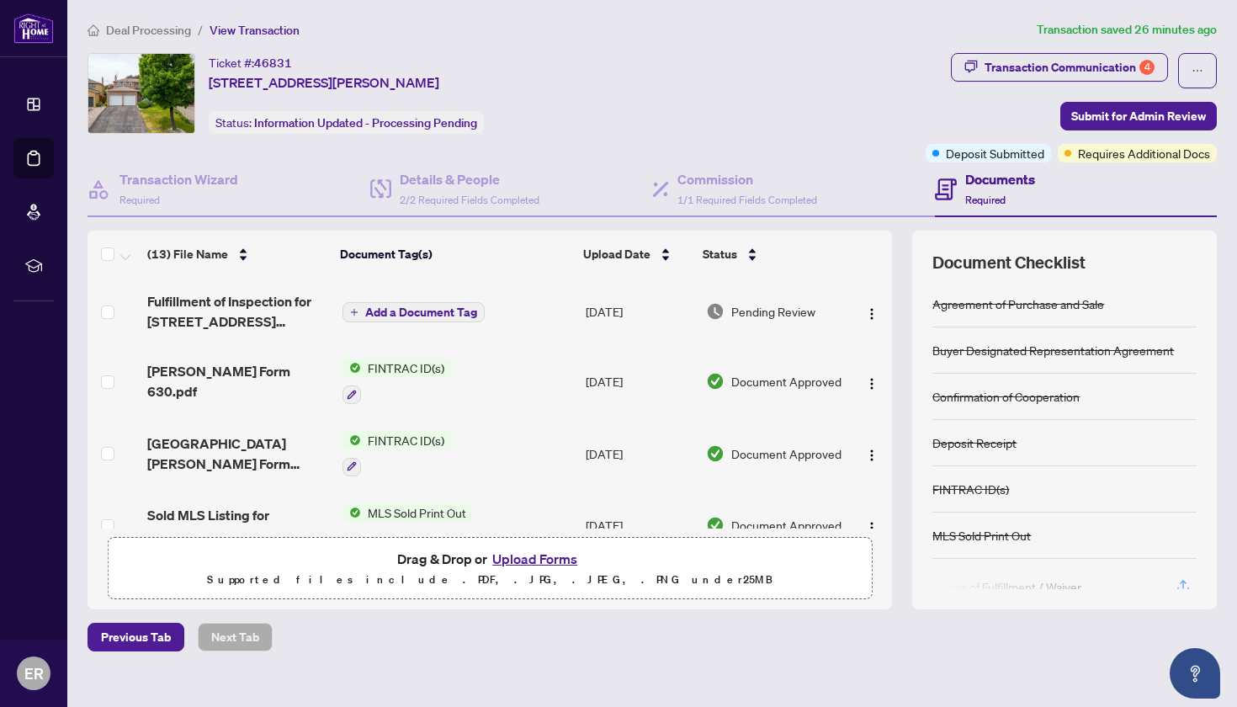
click at [524, 557] on button "Upload Forms" at bounding box center [534, 559] width 95 height 22
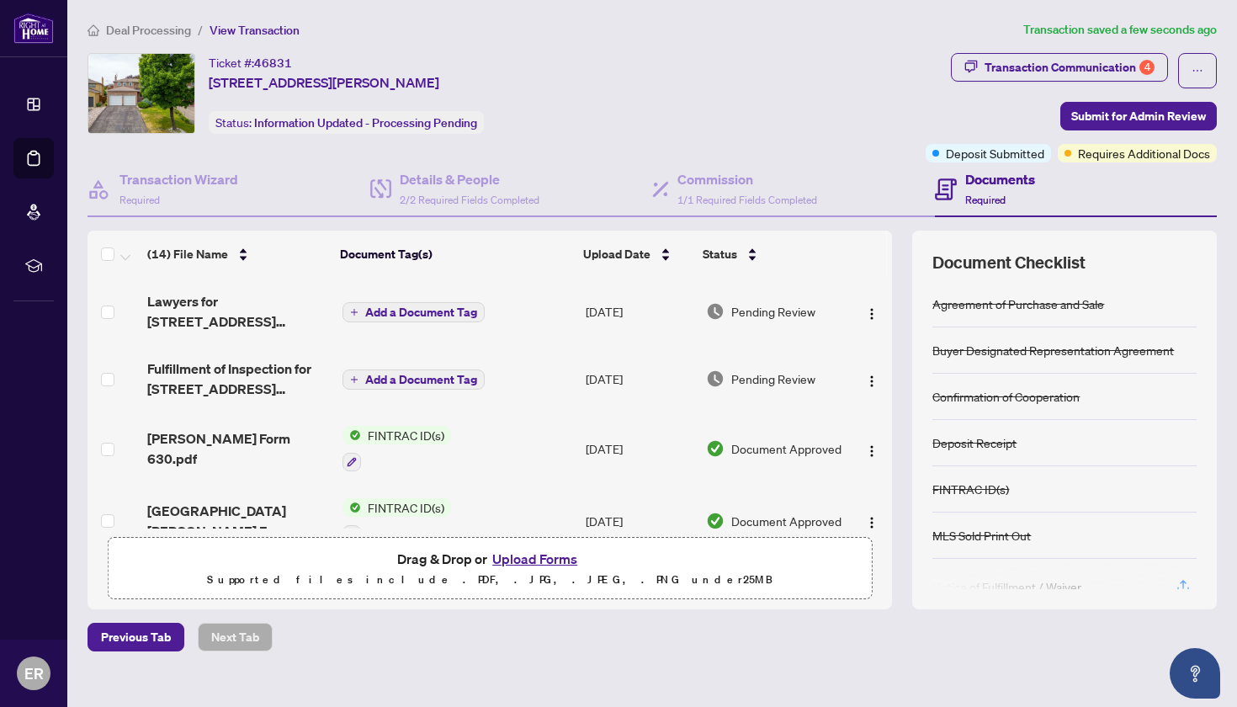
click at [988, 179] on h4 "Documents" at bounding box center [1000, 179] width 70 height 20
click at [1100, 109] on span "Submit for Admin Review" at bounding box center [1138, 116] width 135 height 27
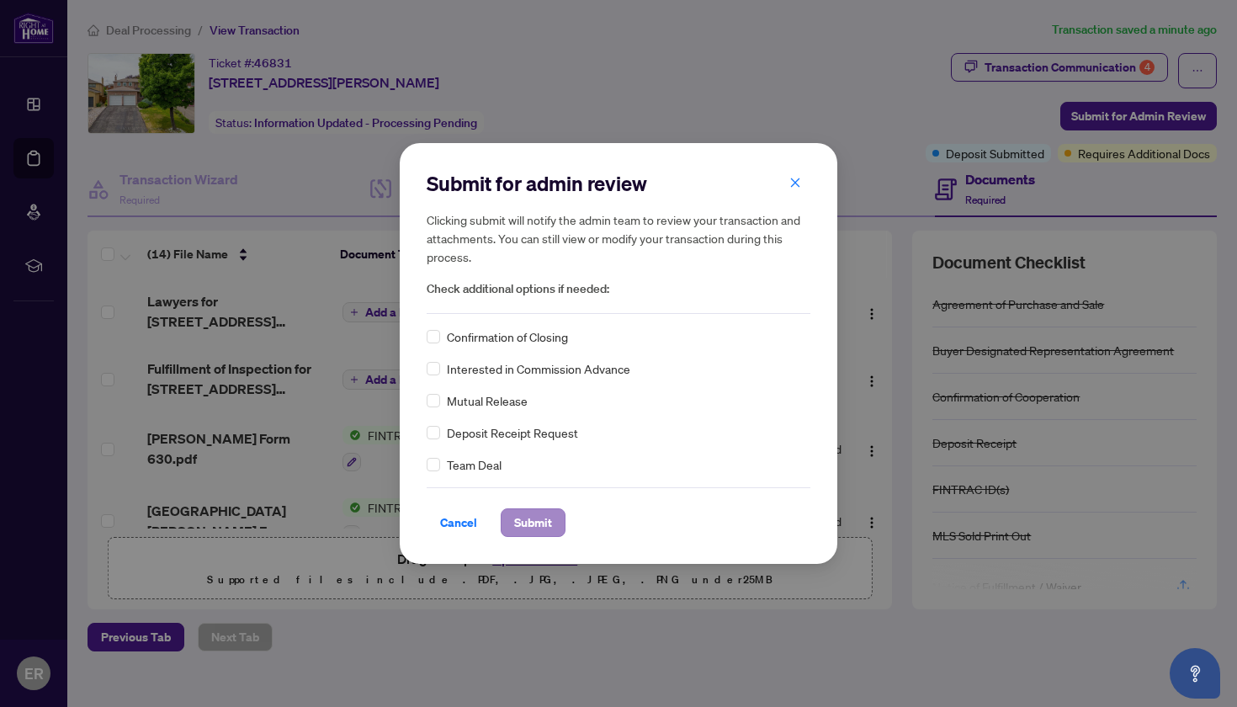
click at [542, 517] on span "Submit" at bounding box center [533, 522] width 38 height 27
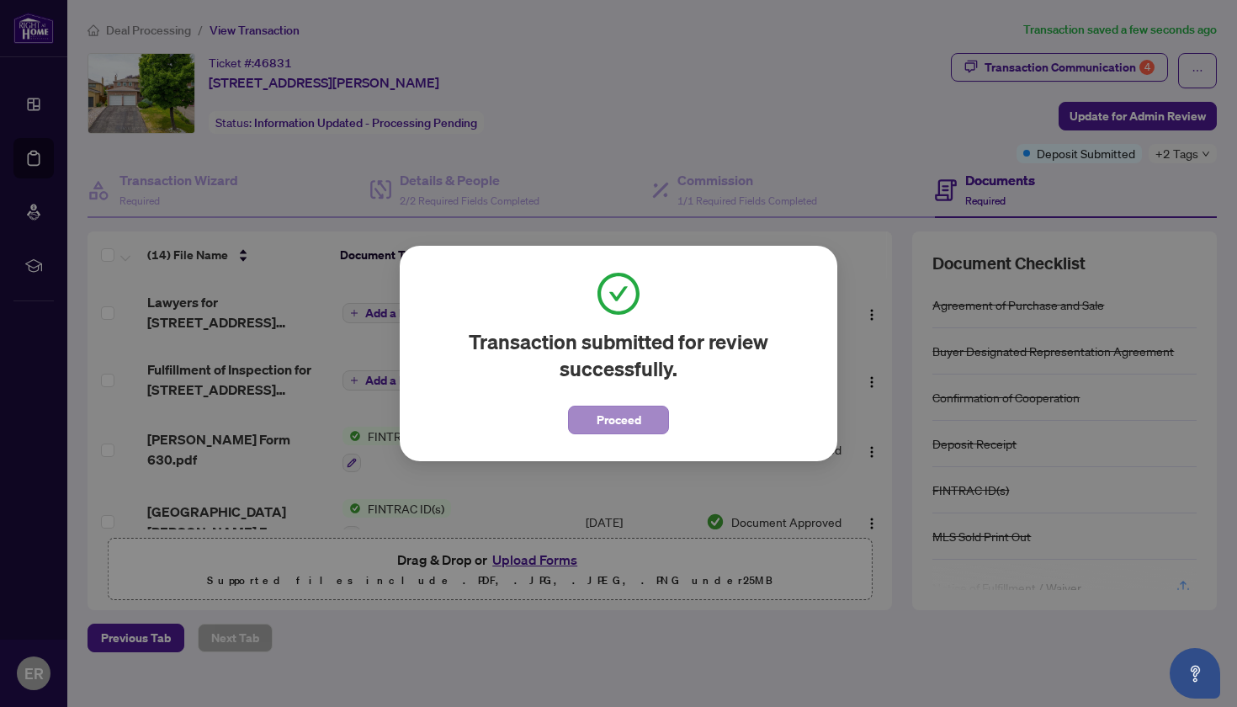
click at [619, 424] on span "Proceed" at bounding box center [619, 419] width 45 height 27
